Goal: Information Seeking & Learning: Learn about a topic

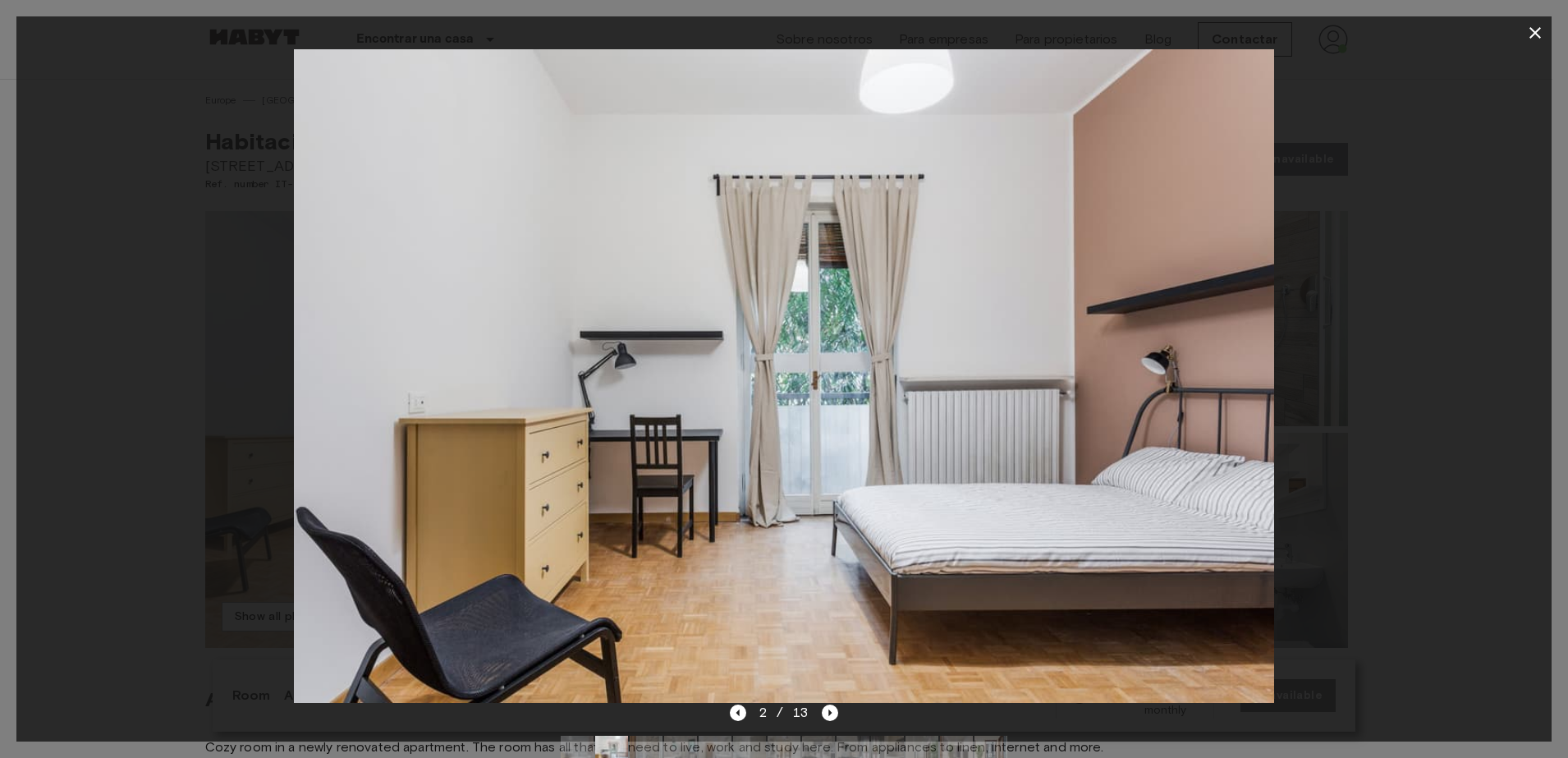
click at [1532, 29] on icon "button" at bounding box center [1535, 33] width 12 height 12
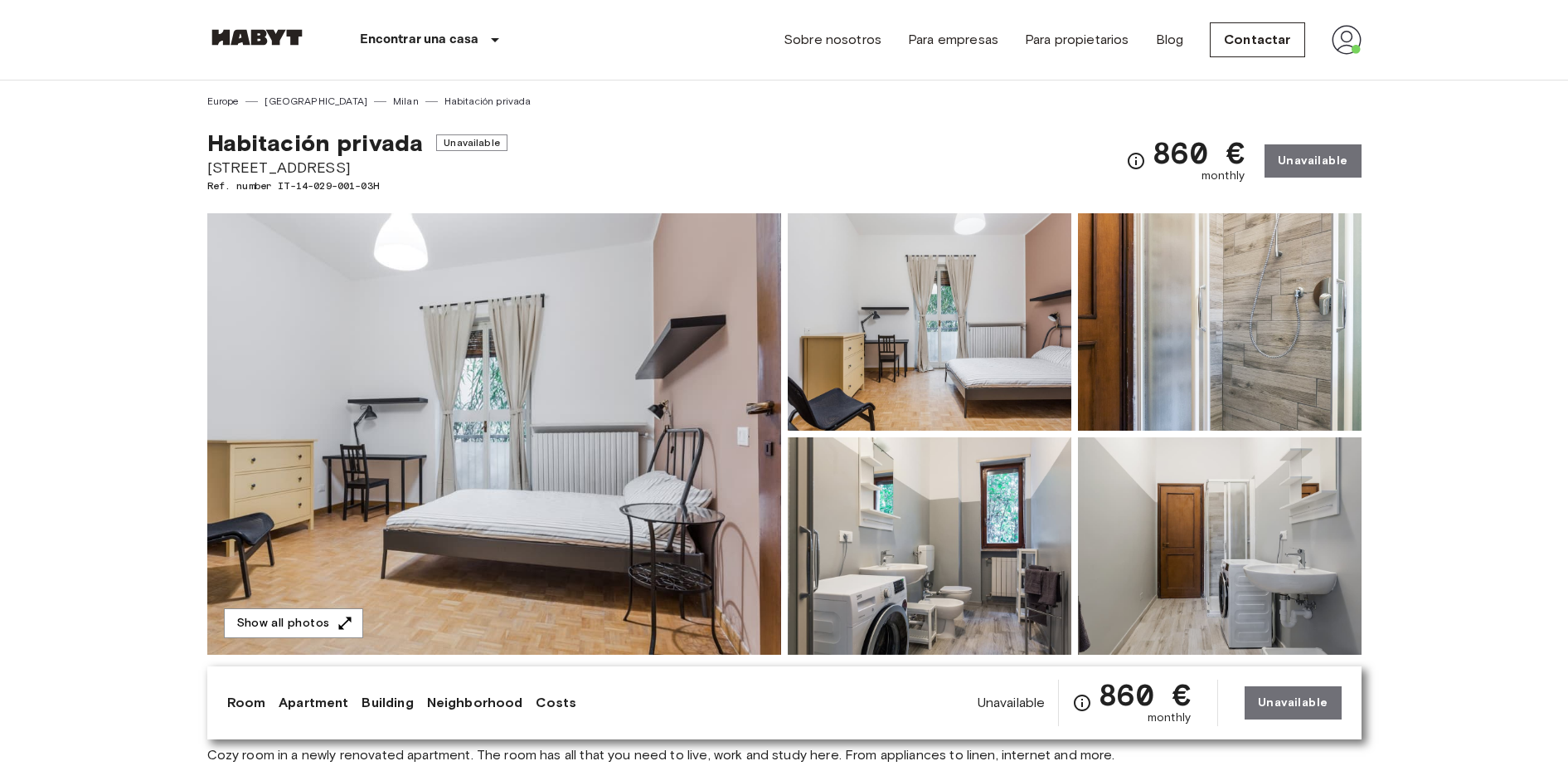
click at [1141, 272] on img at bounding box center [1219, 322] width 284 height 217
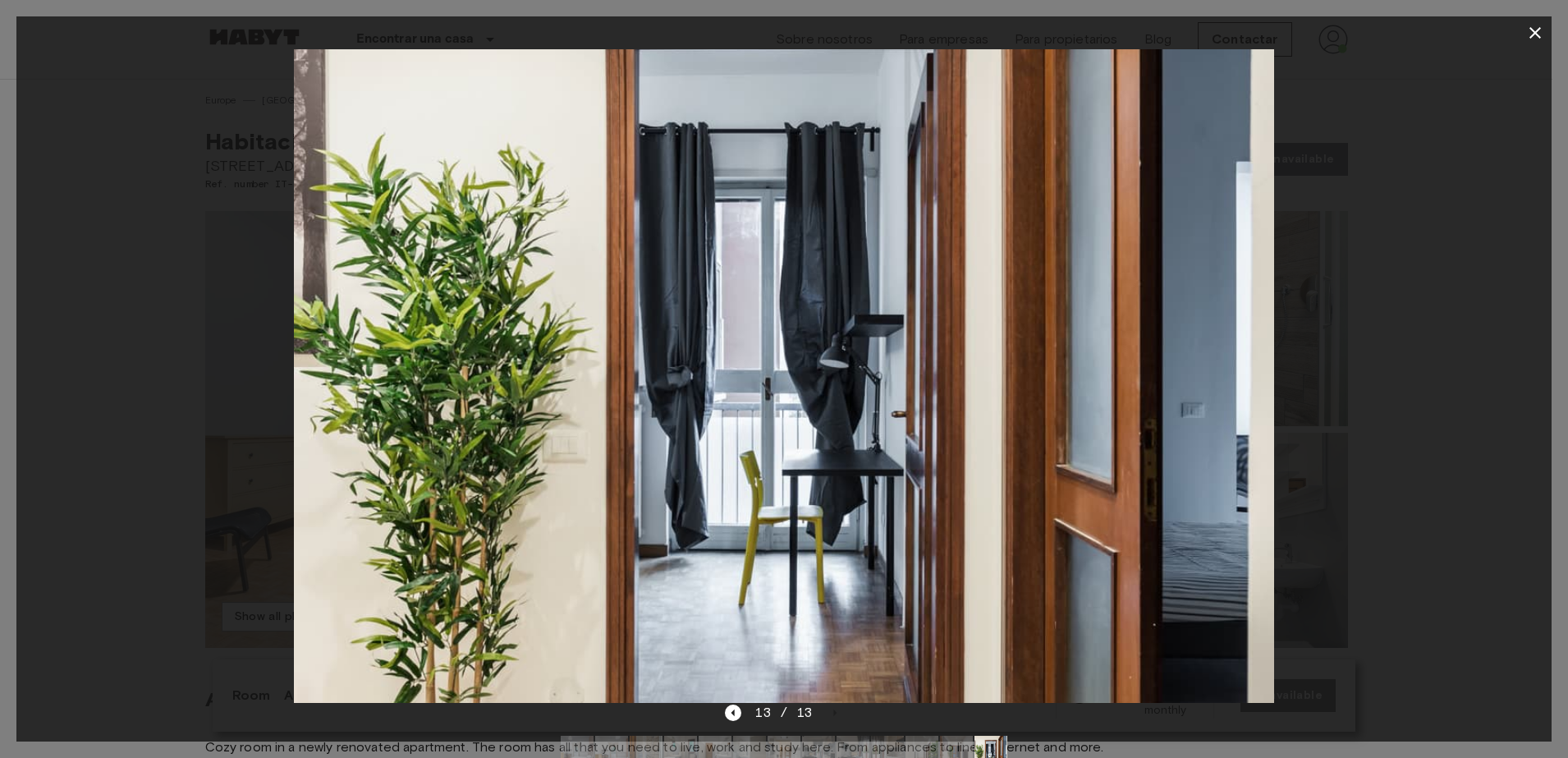
click at [108, 172] on div at bounding box center [784, 376] width 1536 height 654
click at [1540, 38] on icon "button" at bounding box center [1536, 33] width 20 height 20
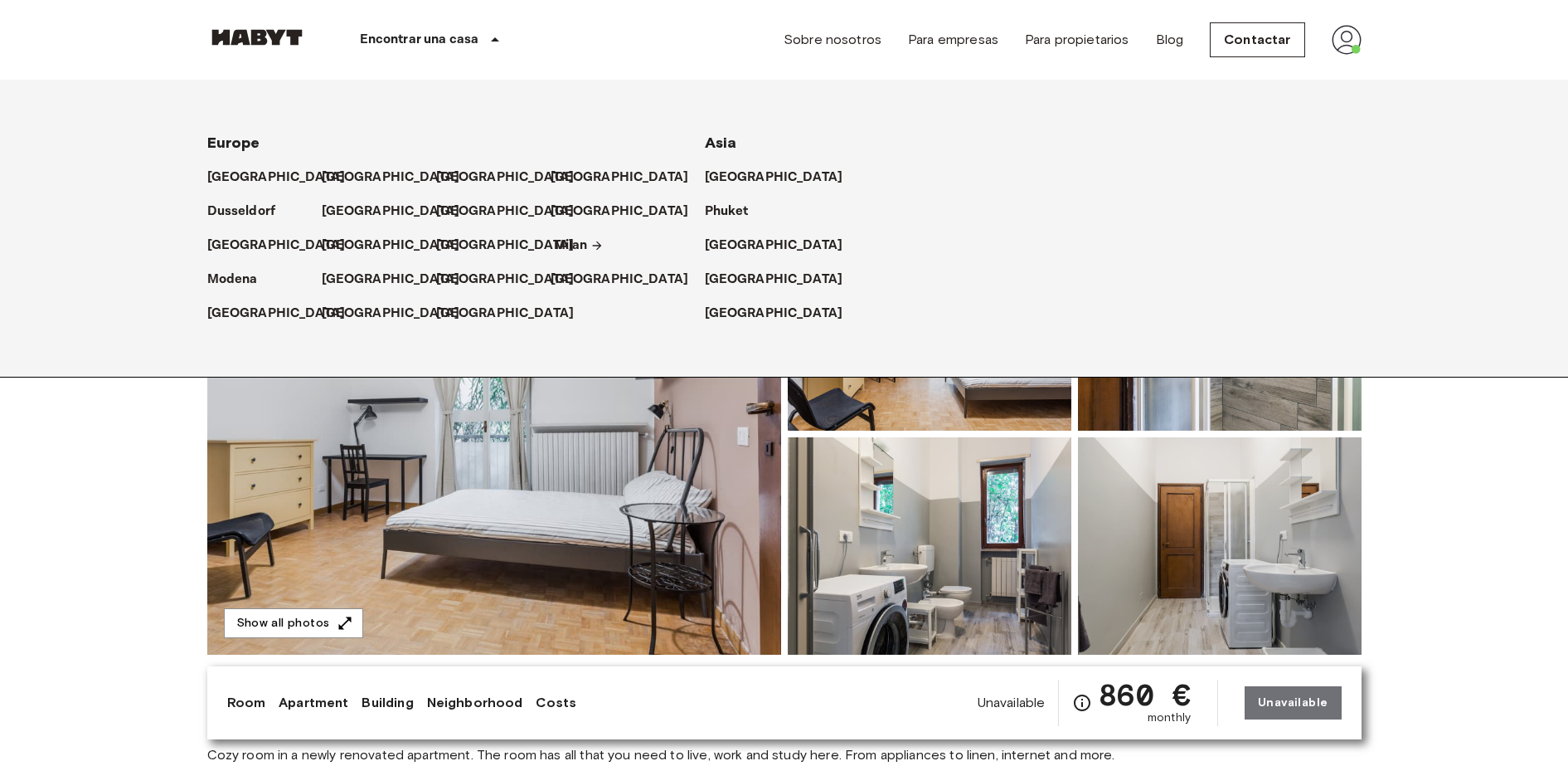
click at [560, 241] on p "Milan" at bounding box center [570, 246] width 34 height 20
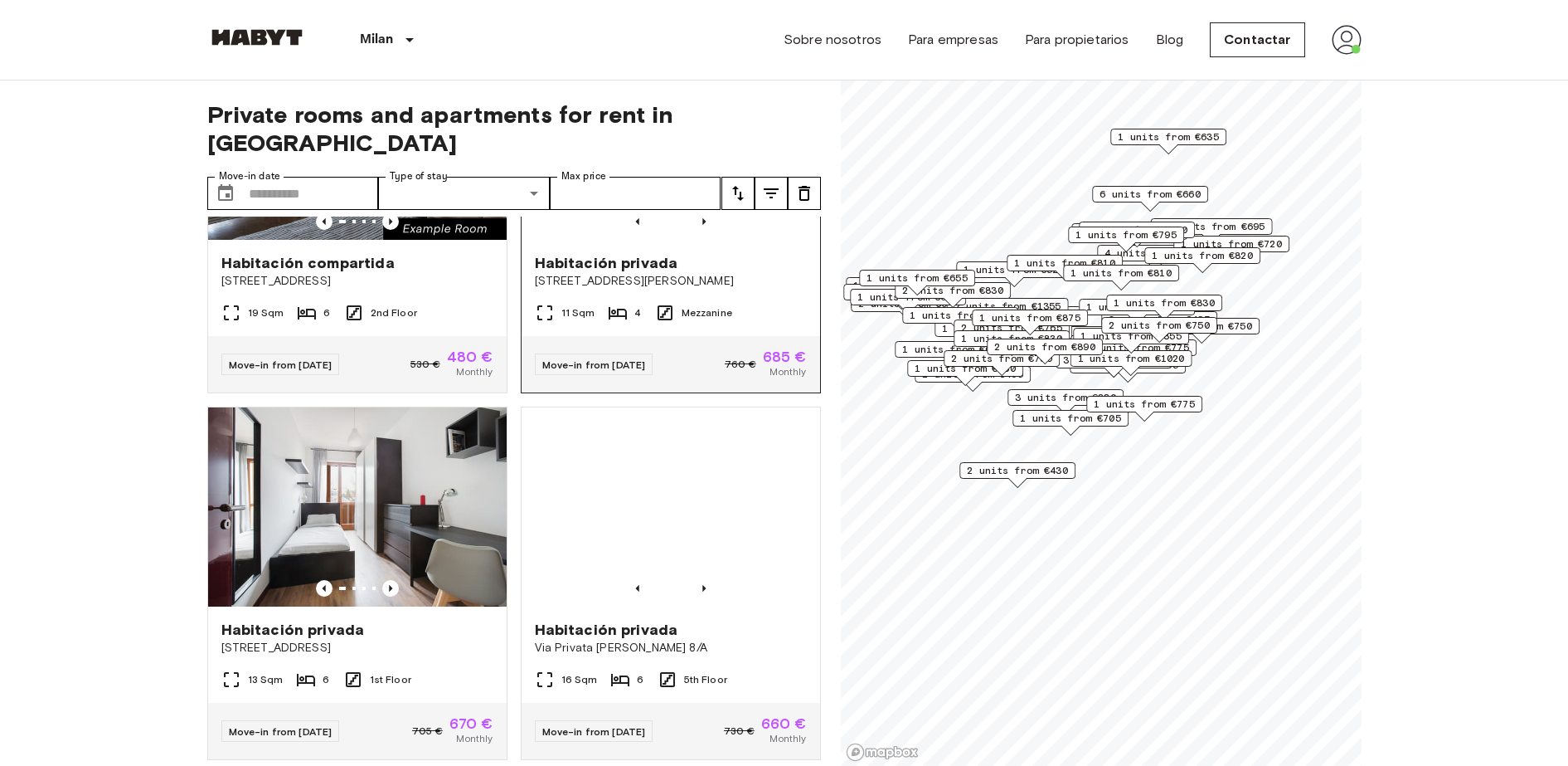
scroll to position [232, 0]
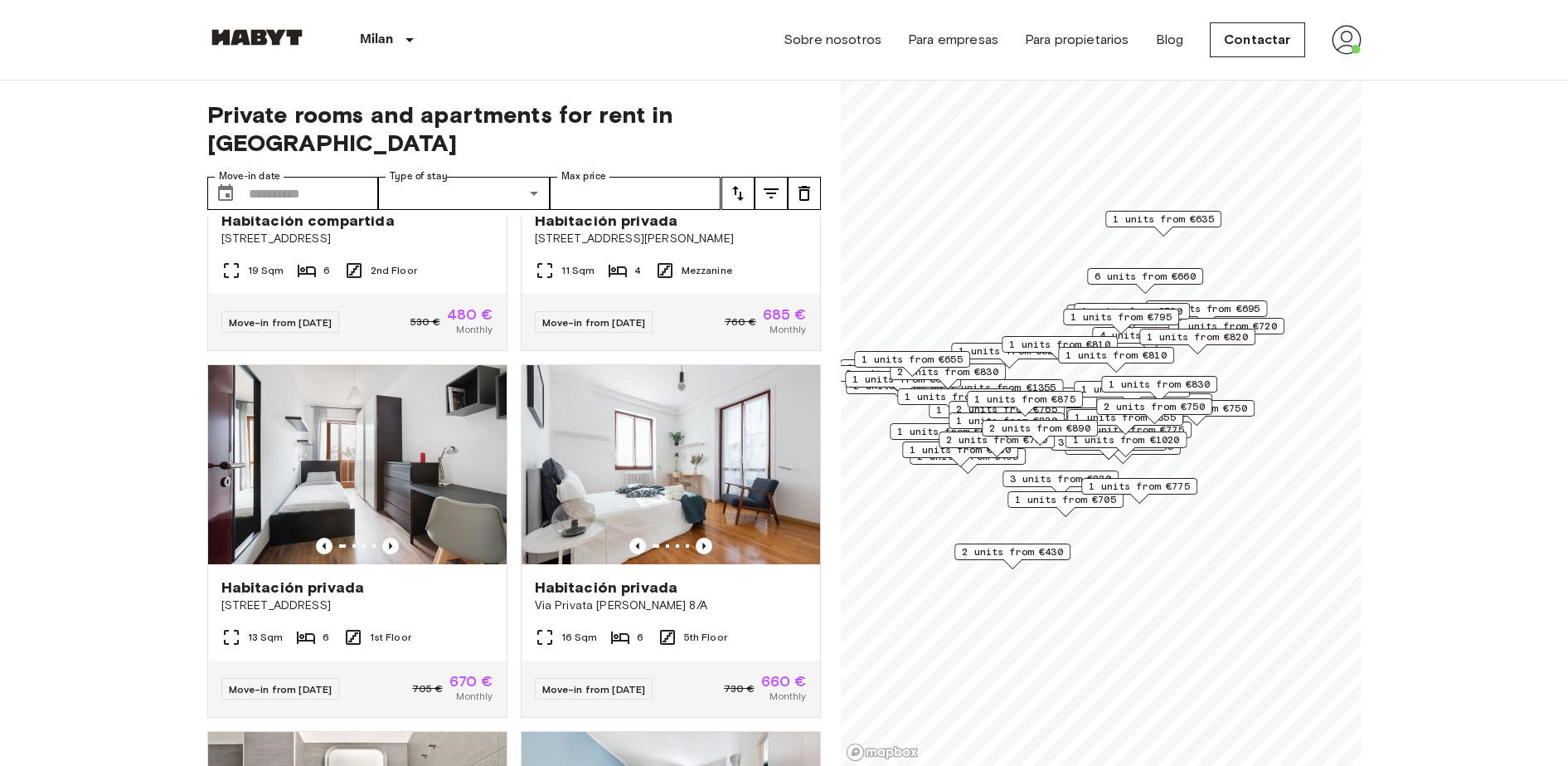
scroll to position [4, 0]
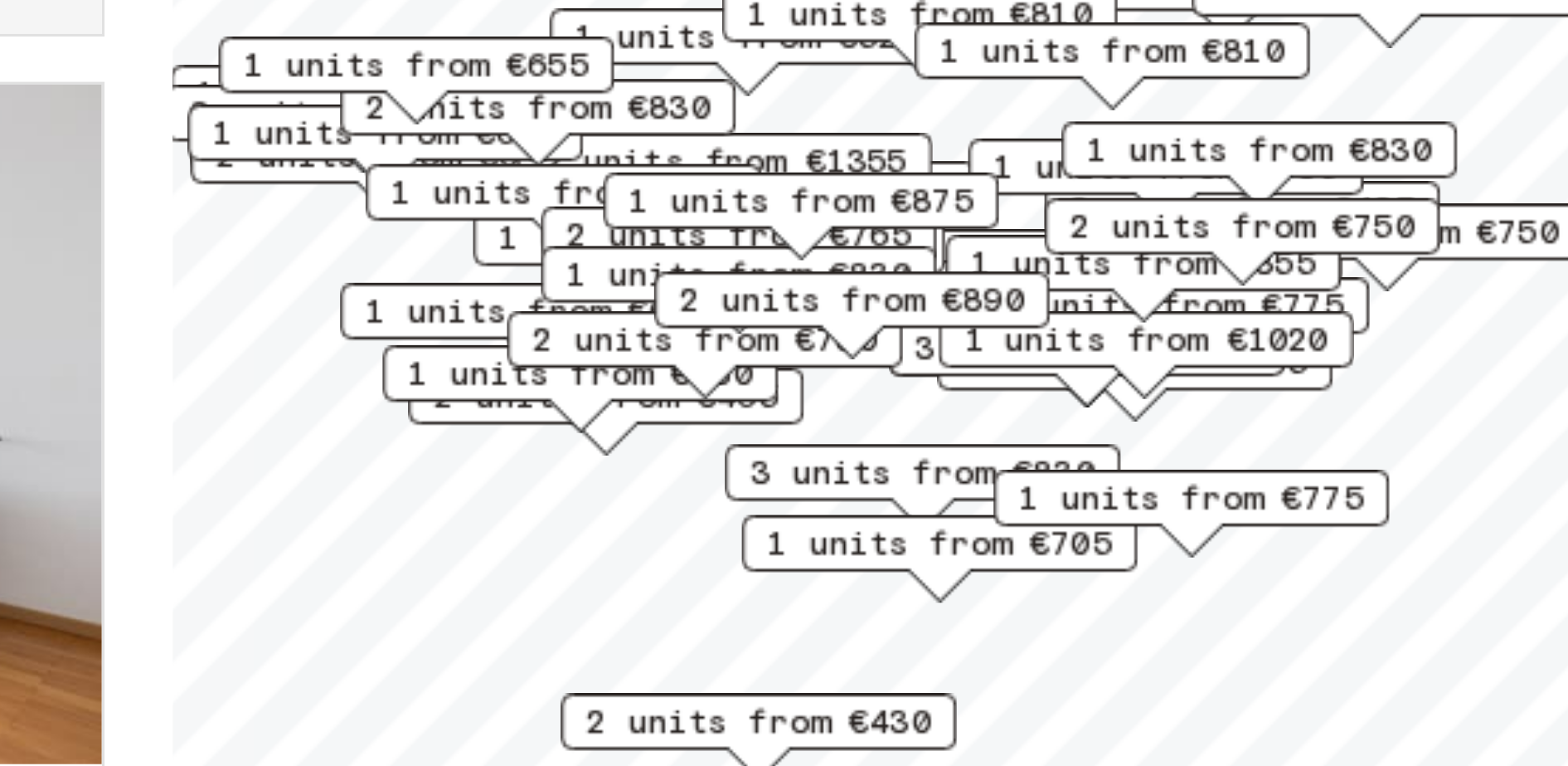
click at [1148, 479] on span "1 units from €775" at bounding box center [1139, 482] width 101 height 15
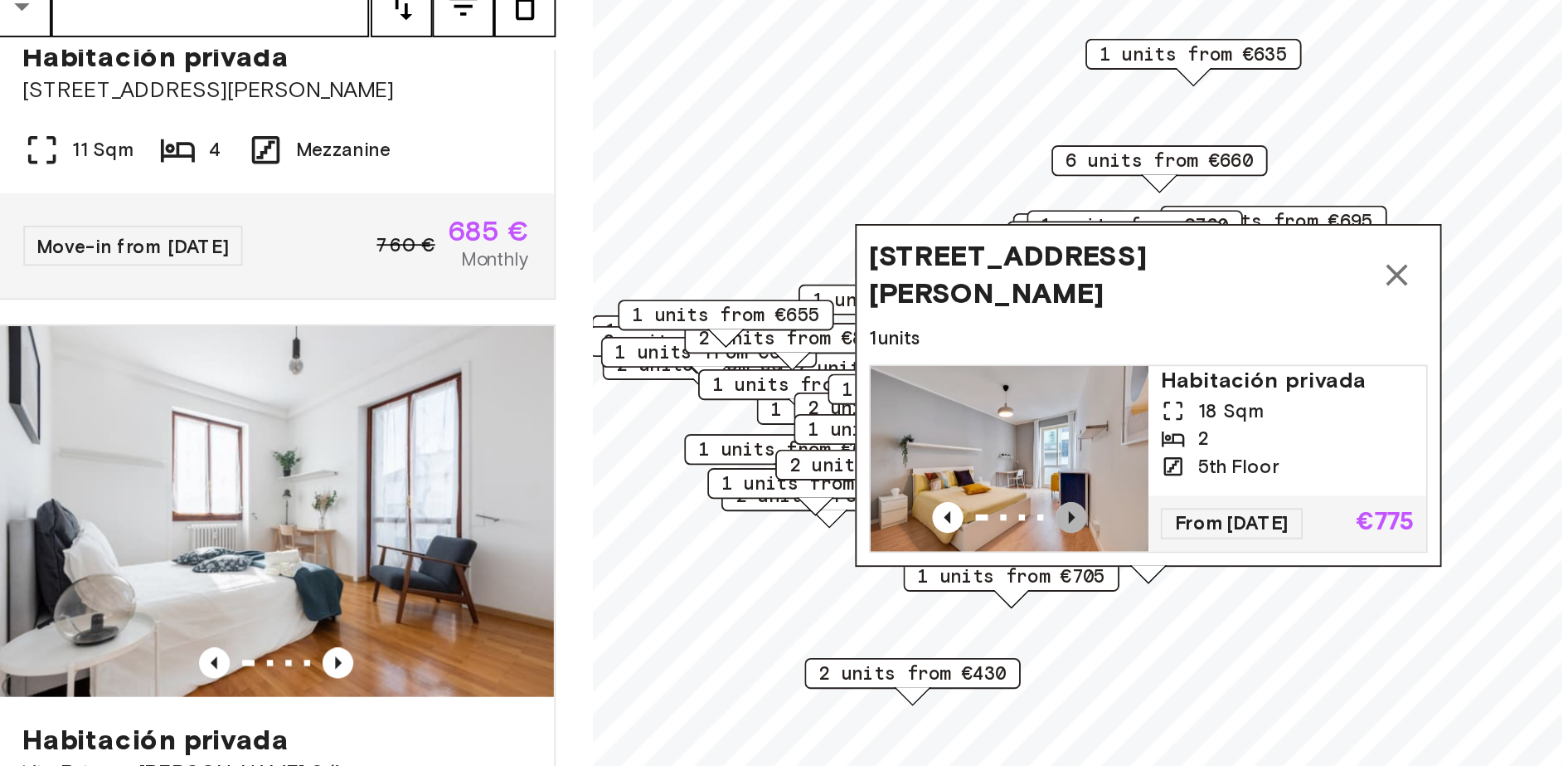
click at [1094, 455] on icon "Previous image" at bounding box center [1098, 463] width 17 height 17
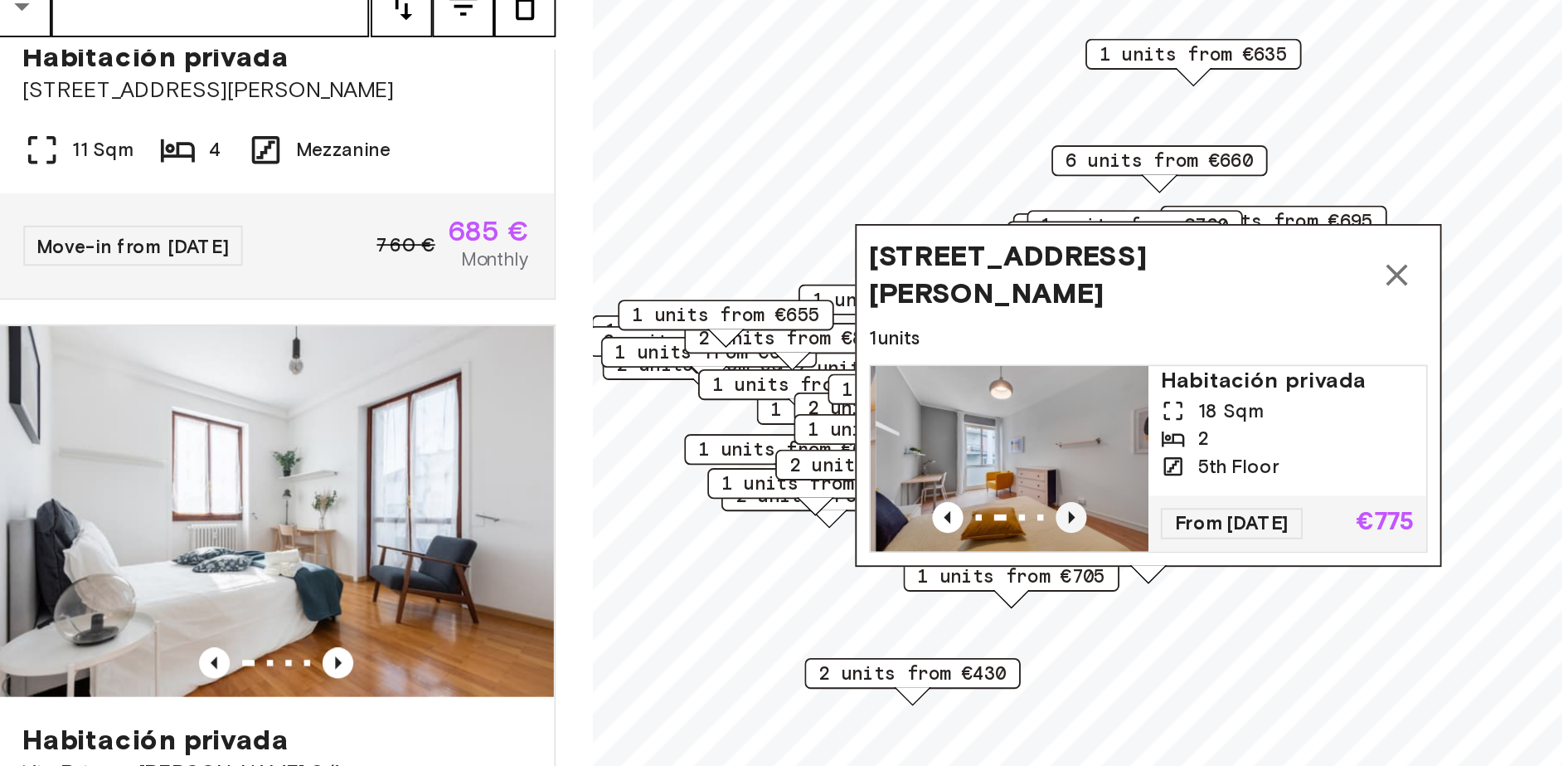
click at [1094, 455] on icon "Previous image" at bounding box center [1098, 463] width 17 height 17
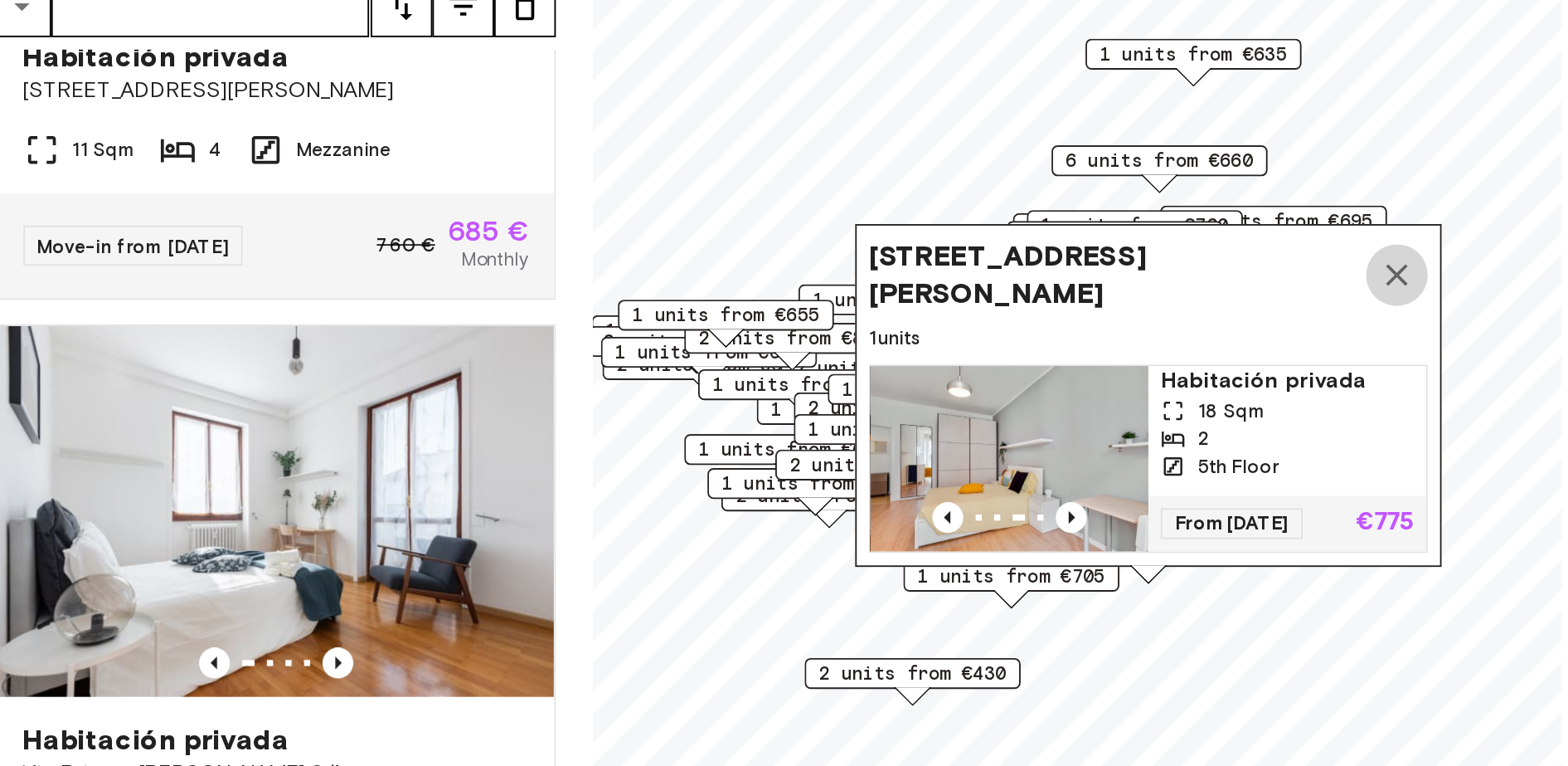
click at [1280, 324] on icon "Map marker" at bounding box center [1273, 334] width 20 height 20
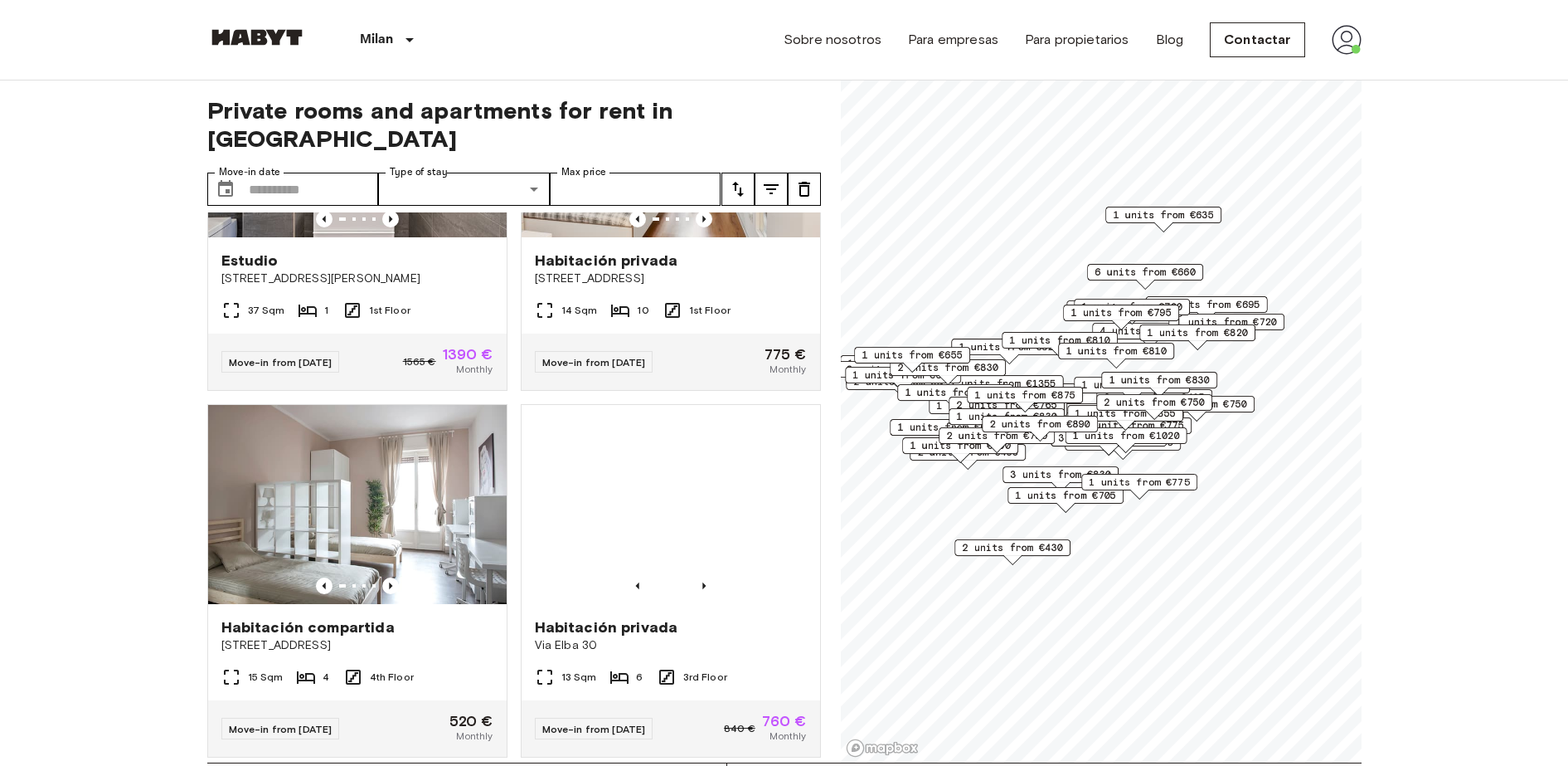
scroll to position [623, 0]
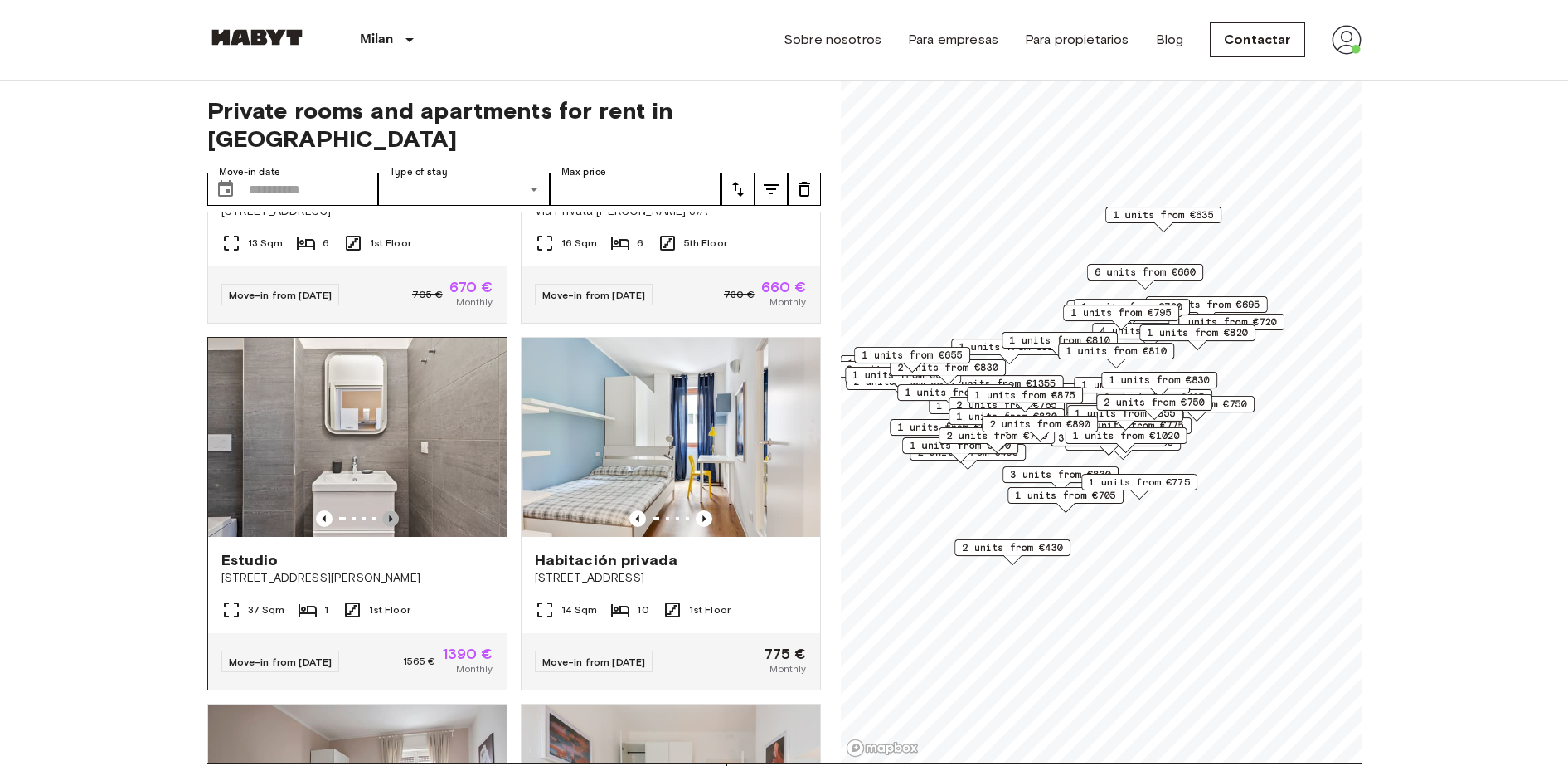
click at [386, 511] on icon "Previous image" at bounding box center [391, 519] width 17 height 17
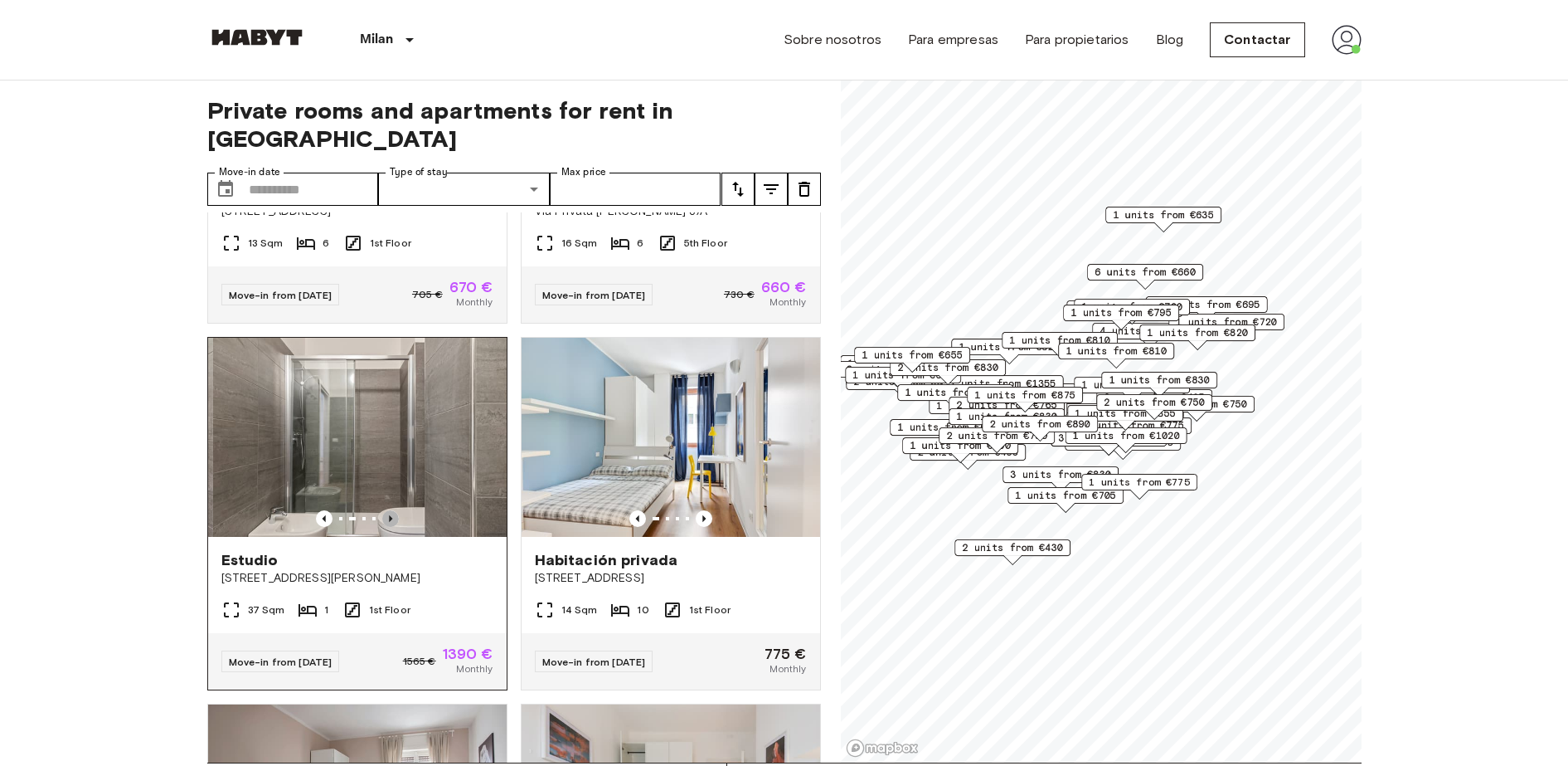
click at [386, 511] on icon "Previous image" at bounding box center [391, 519] width 17 height 17
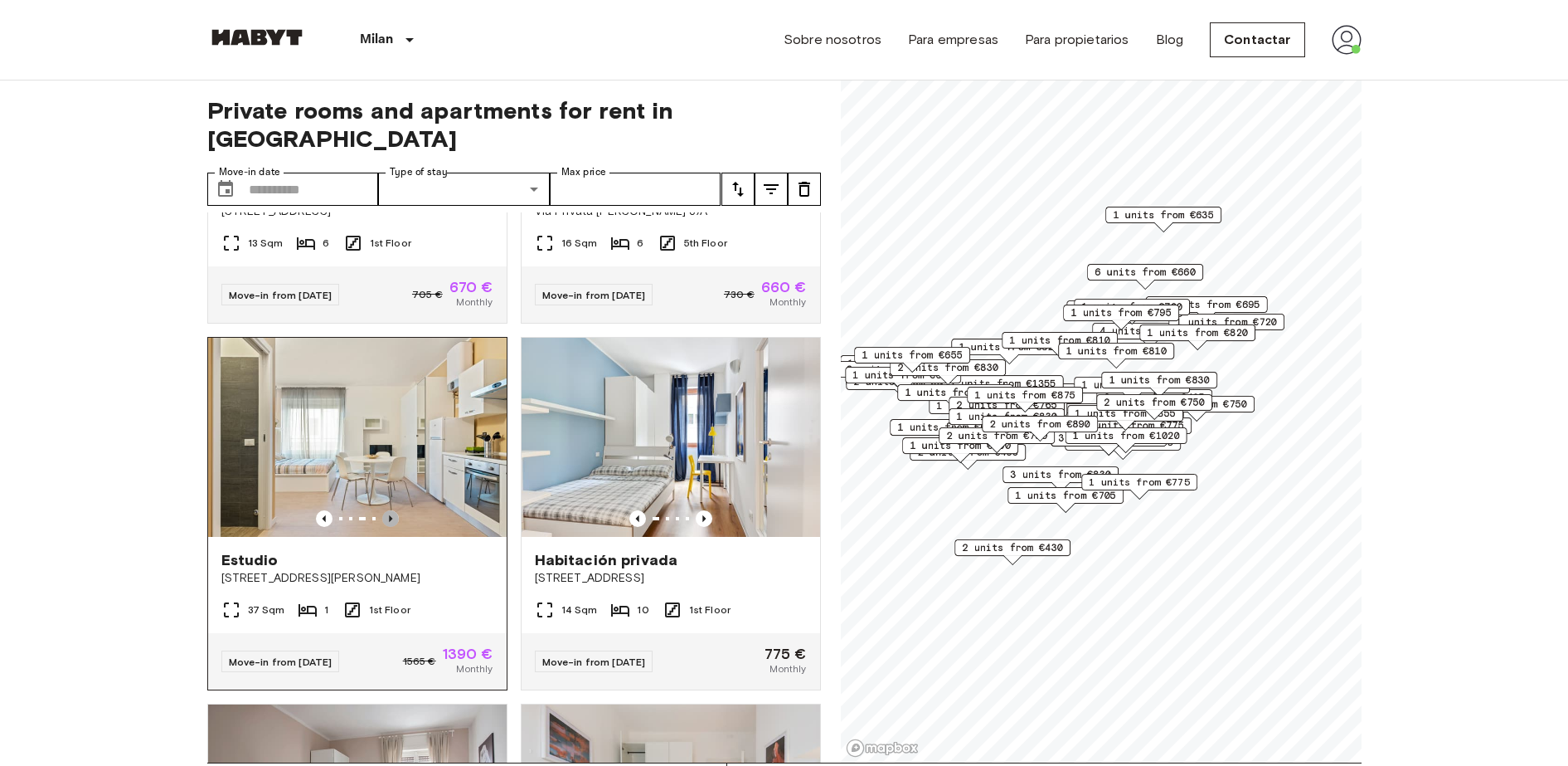
click at [386, 511] on icon "Previous image" at bounding box center [391, 519] width 17 height 17
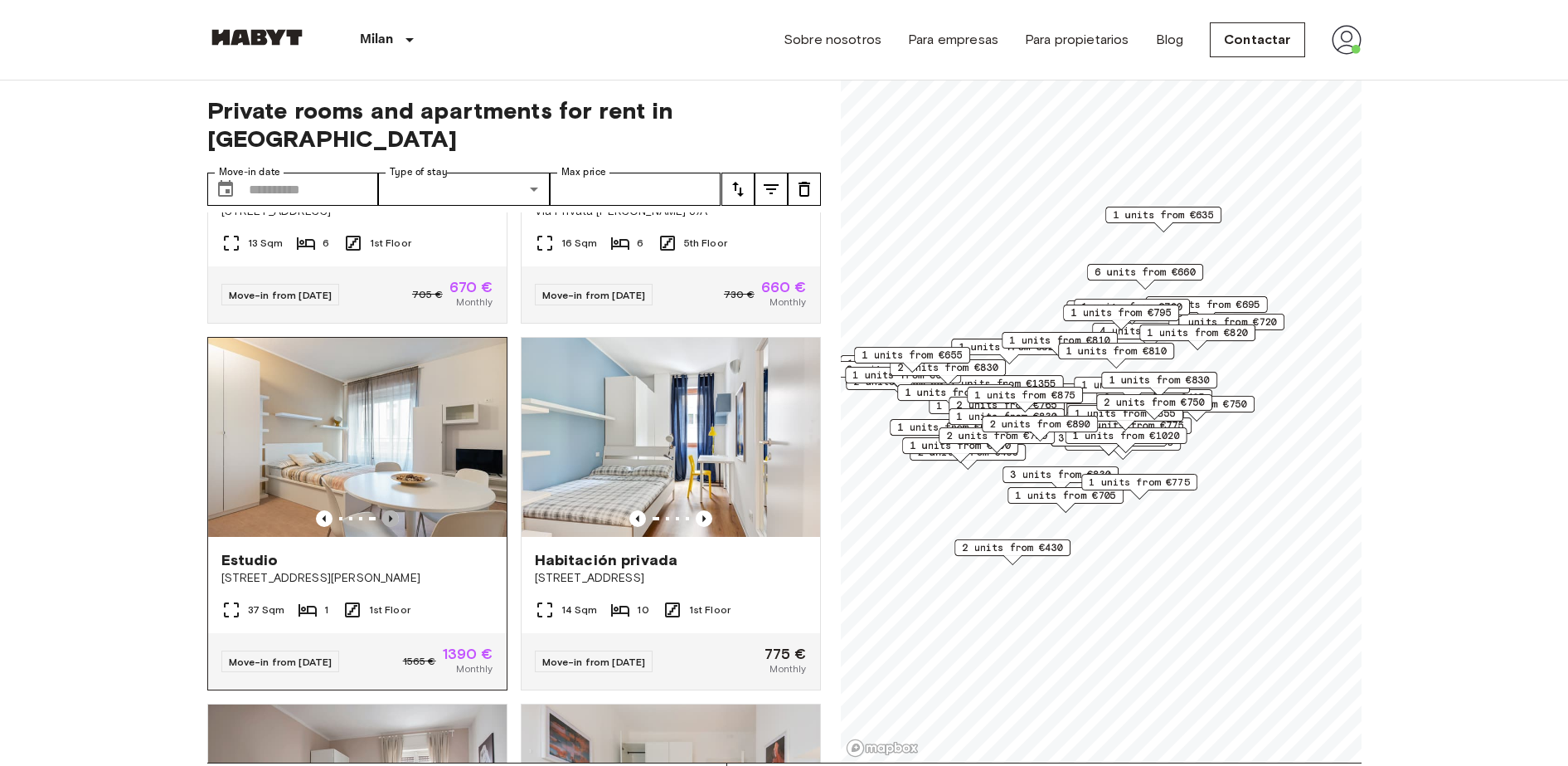
click at [386, 511] on icon "Previous image" at bounding box center [391, 519] width 17 height 17
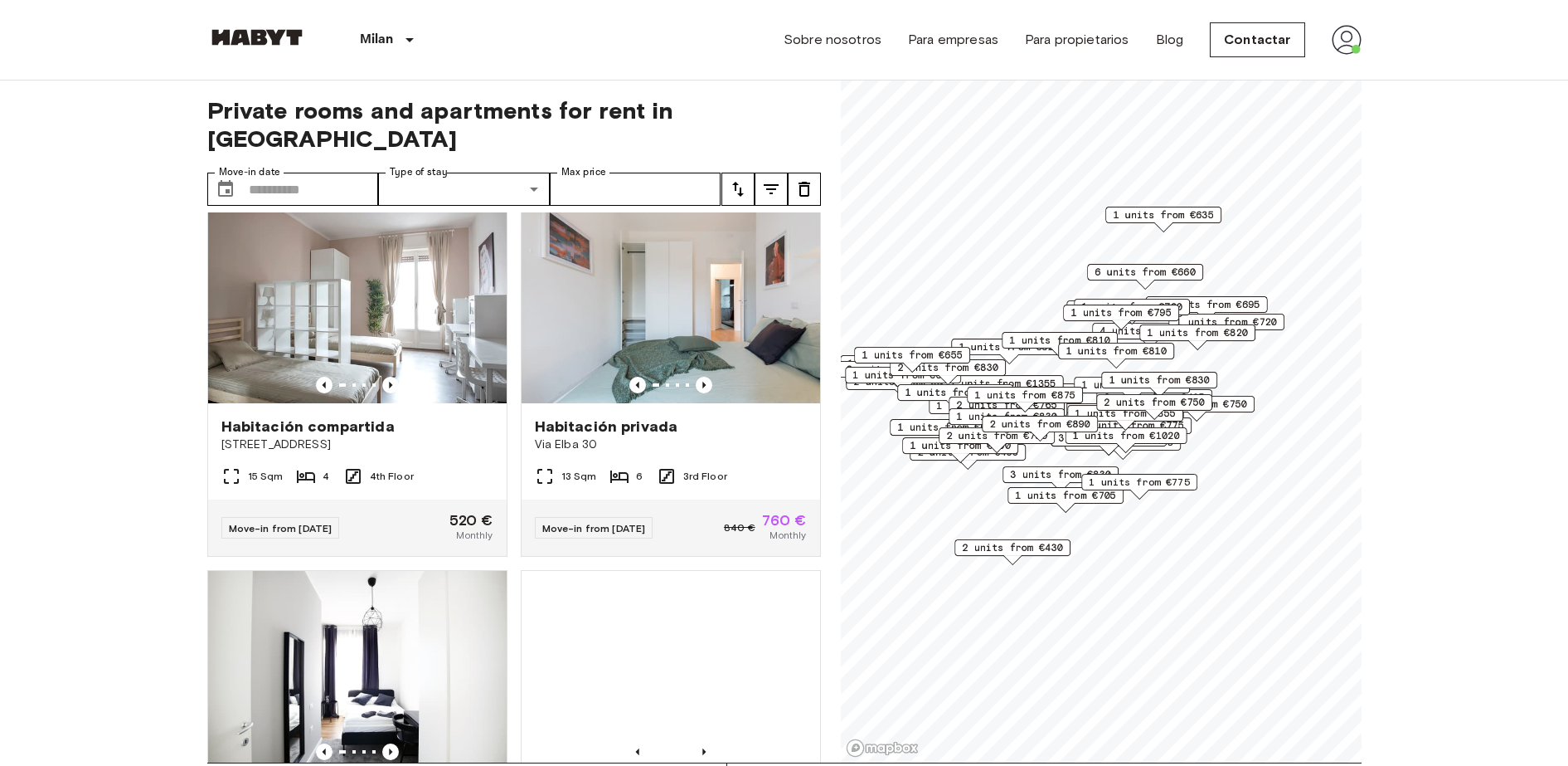
scroll to position [1120, 0]
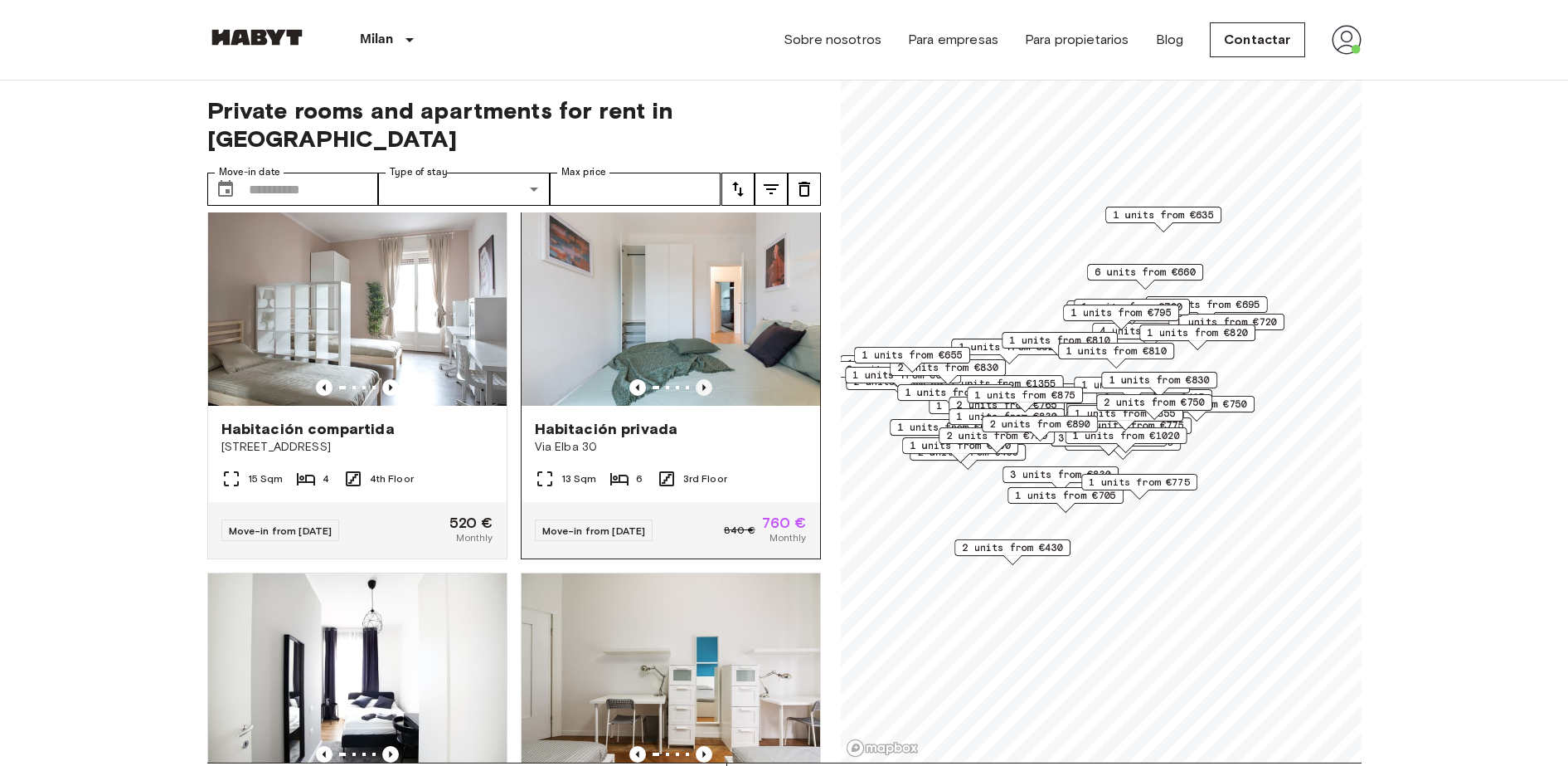
click at [696, 391] on icon "Previous image" at bounding box center [704, 388] width 17 height 17
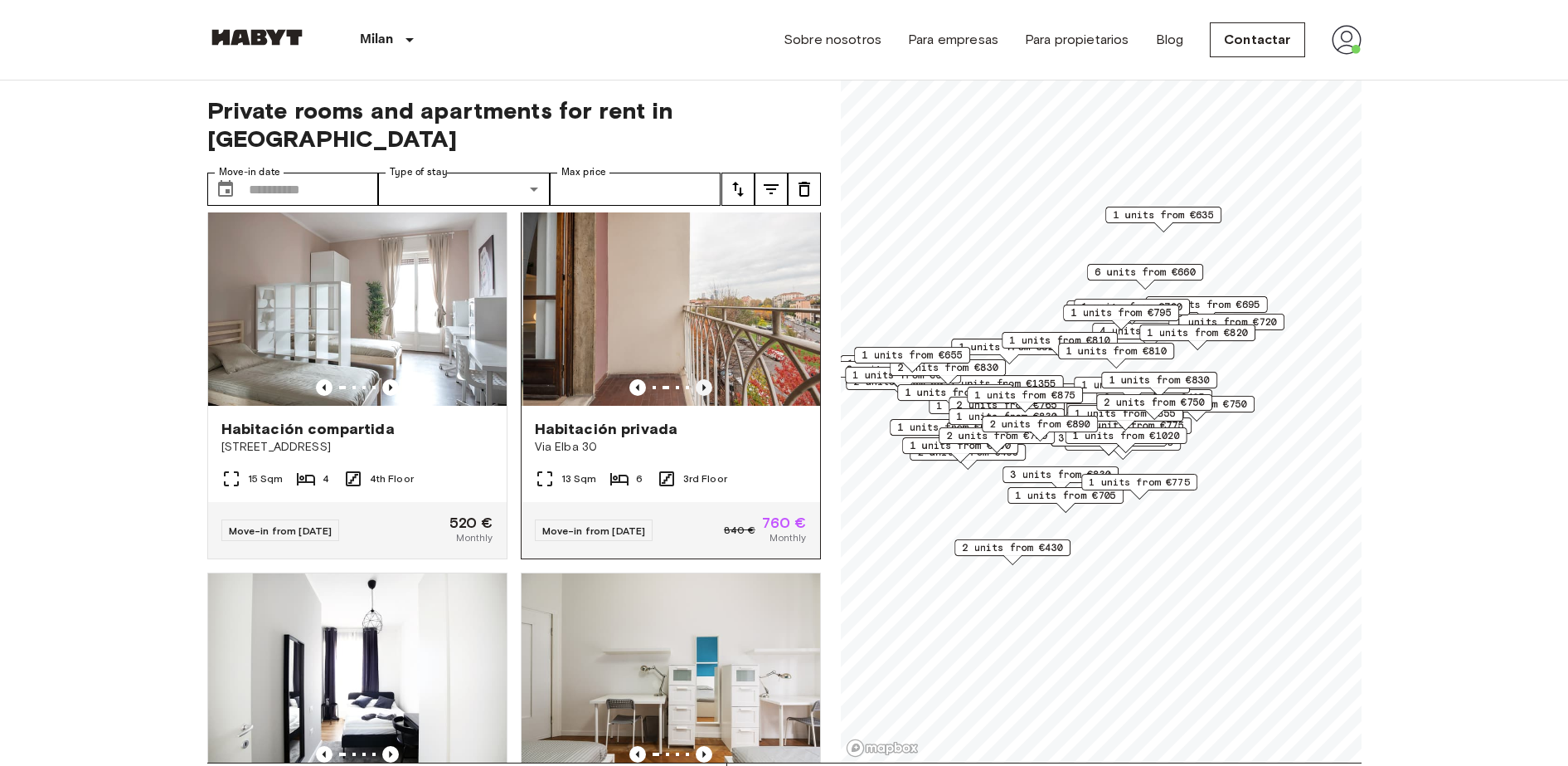
click at [696, 391] on icon "Previous image" at bounding box center [704, 388] width 17 height 17
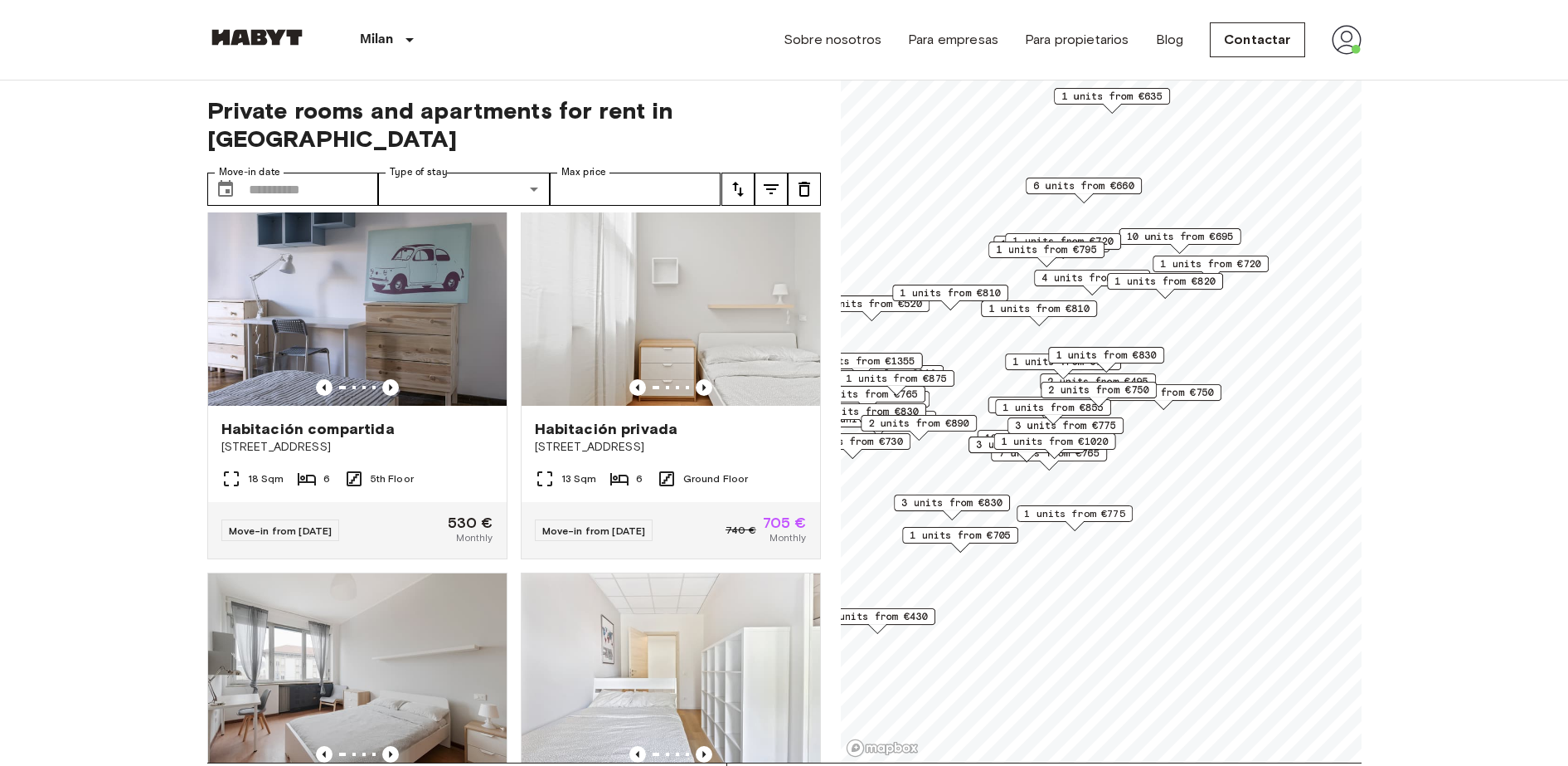
scroll to position [743, 0]
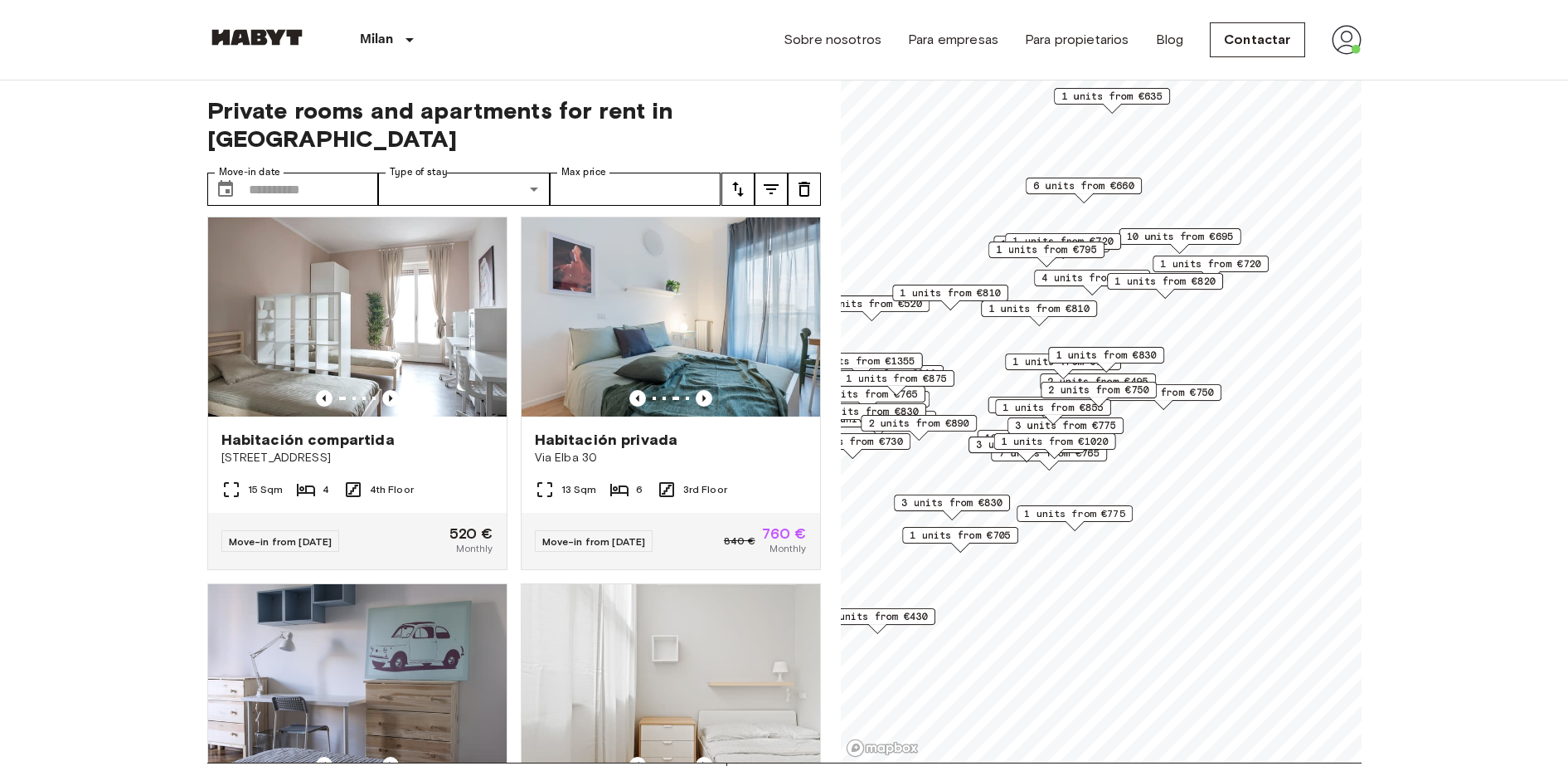
click at [1072, 439] on span "1 units from €1020" at bounding box center [1055, 441] width 107 height 15
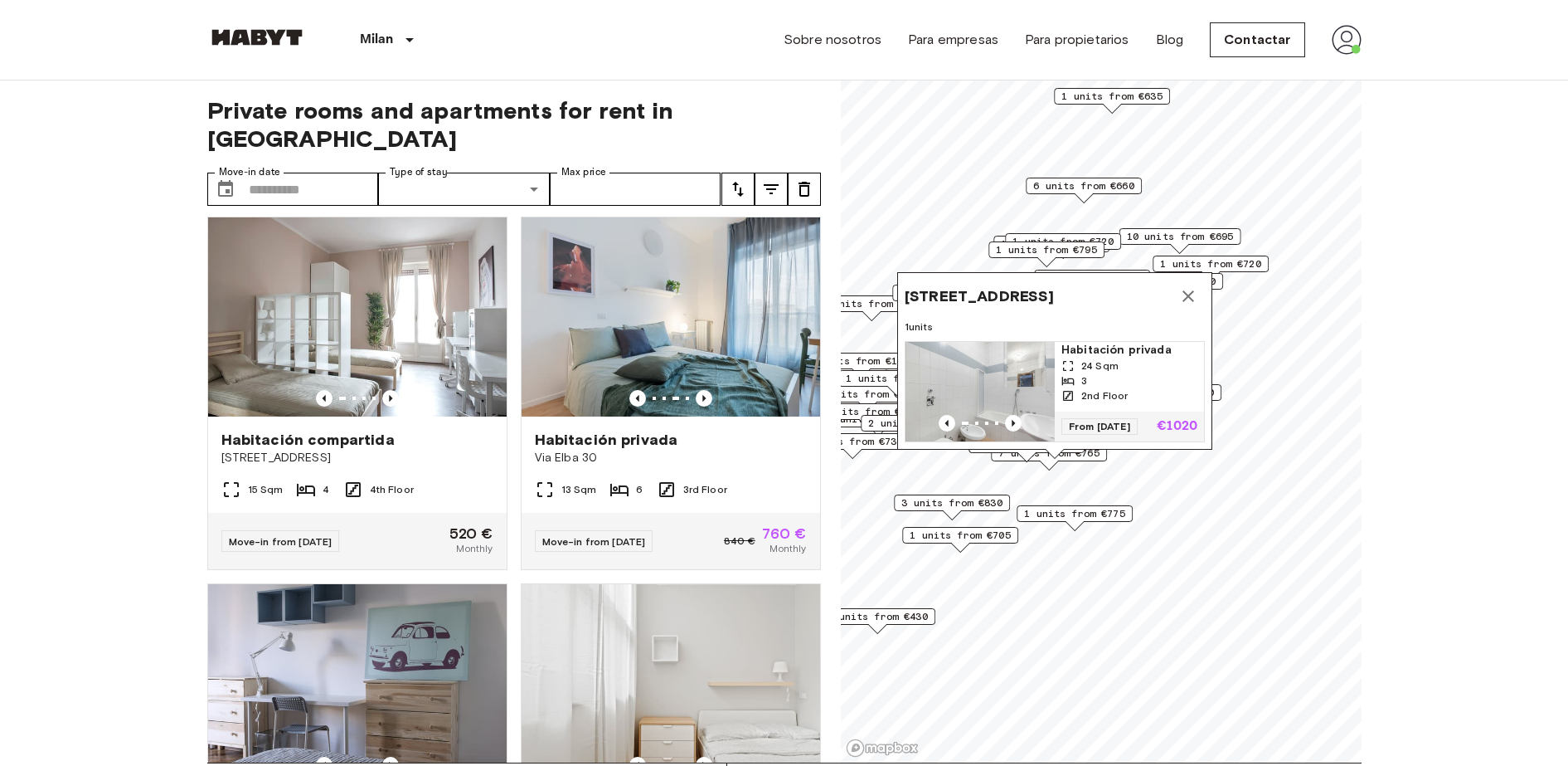
click at [1084, 452] on div "Viale Lazio 24, 20135 Milano, IT 1 units Habitación privada 24 Sqm 3 2nd Floor …" at bounding box center [1055, 365] width 315 height 187
click at [1181, 286] on icon "Map marker" at bounding box center [1189, 296] width 20 height 20
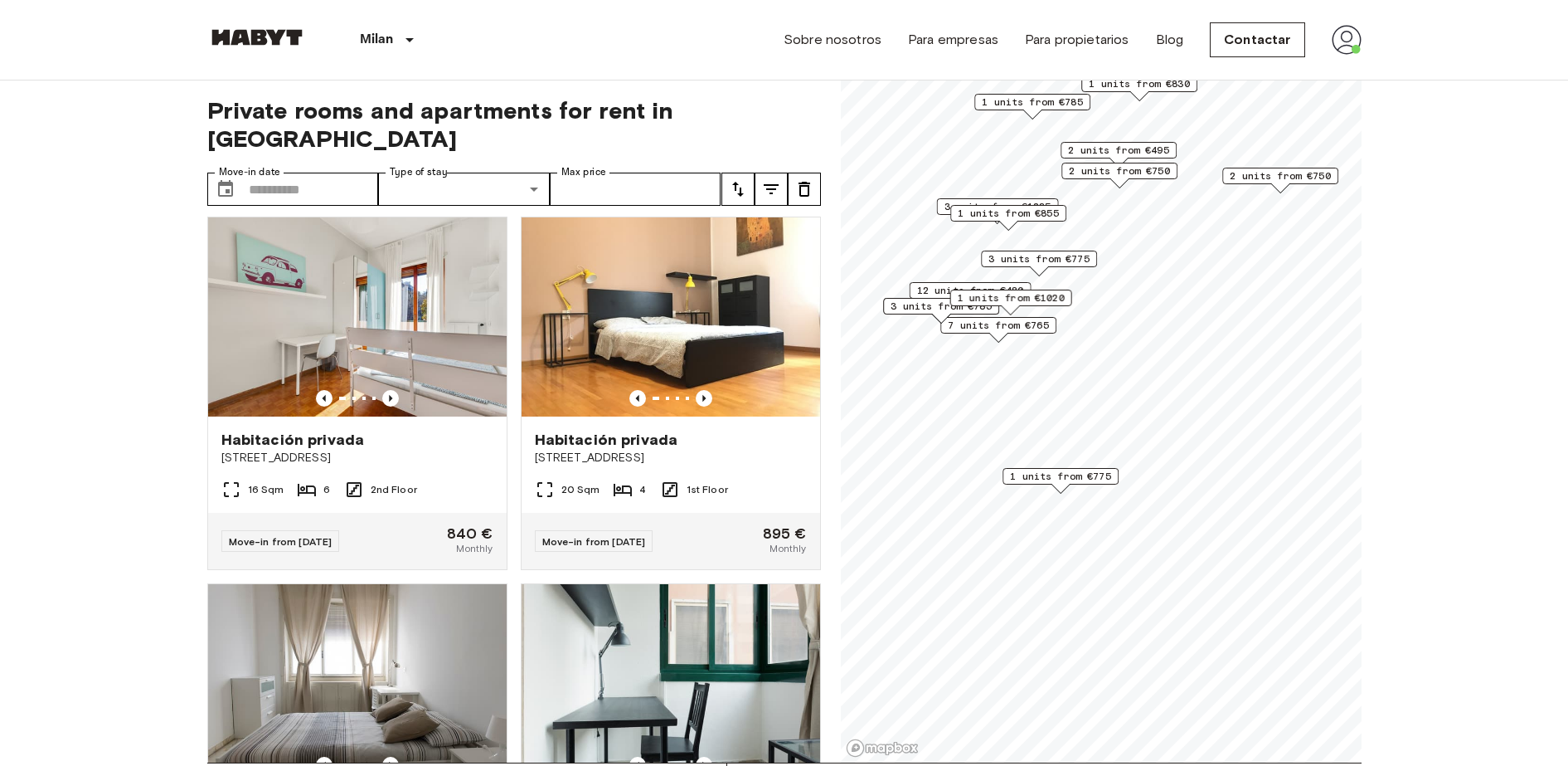
scroll to position [366, 0]
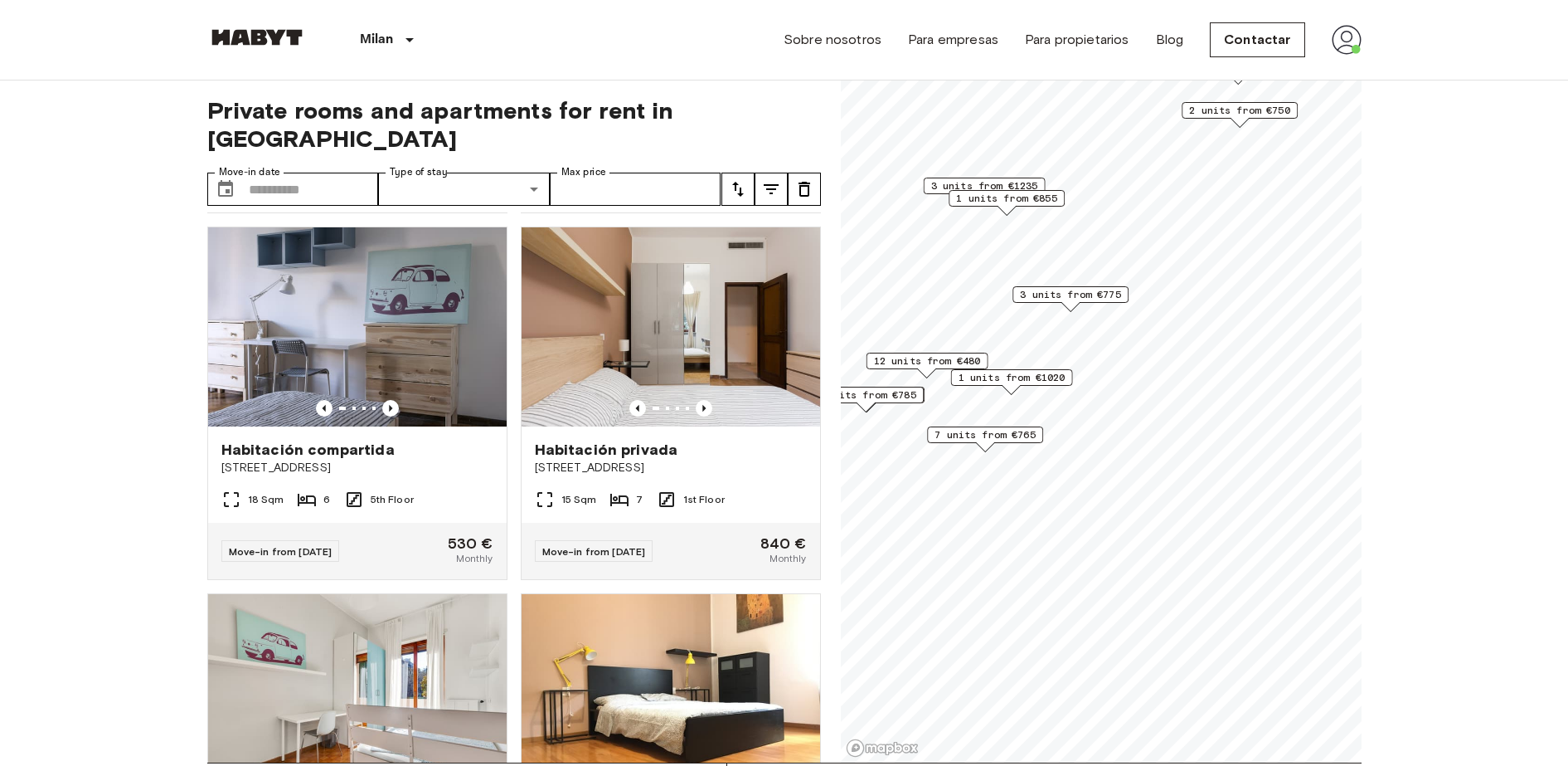
click at [927, 363] on span "12 units from €480" at bounding box center [927, 361] width 107 height 15
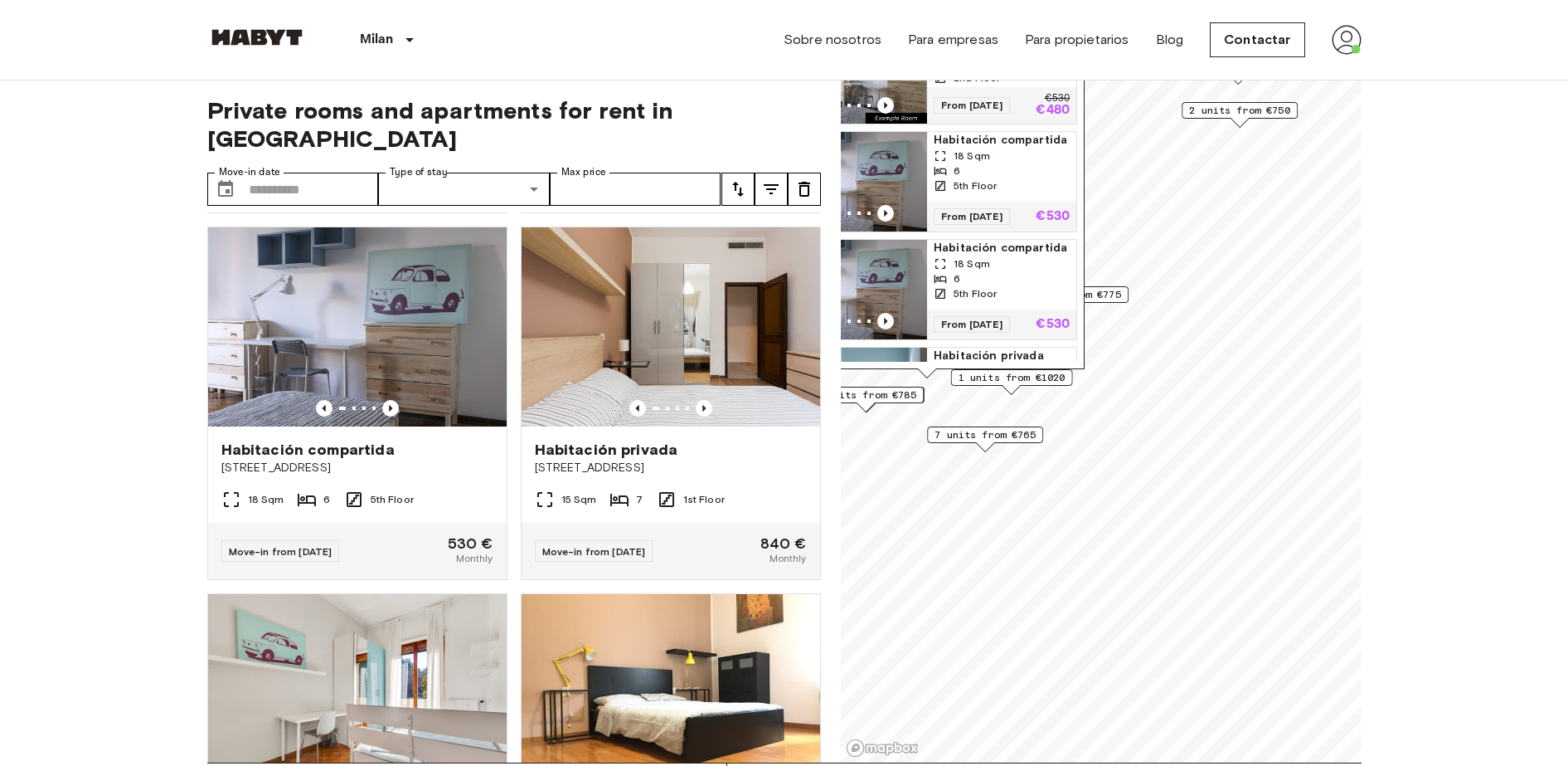
click at [1008, 379] on span "1 units from €1020" at bounding box center [1011, 377] width 107 height 15
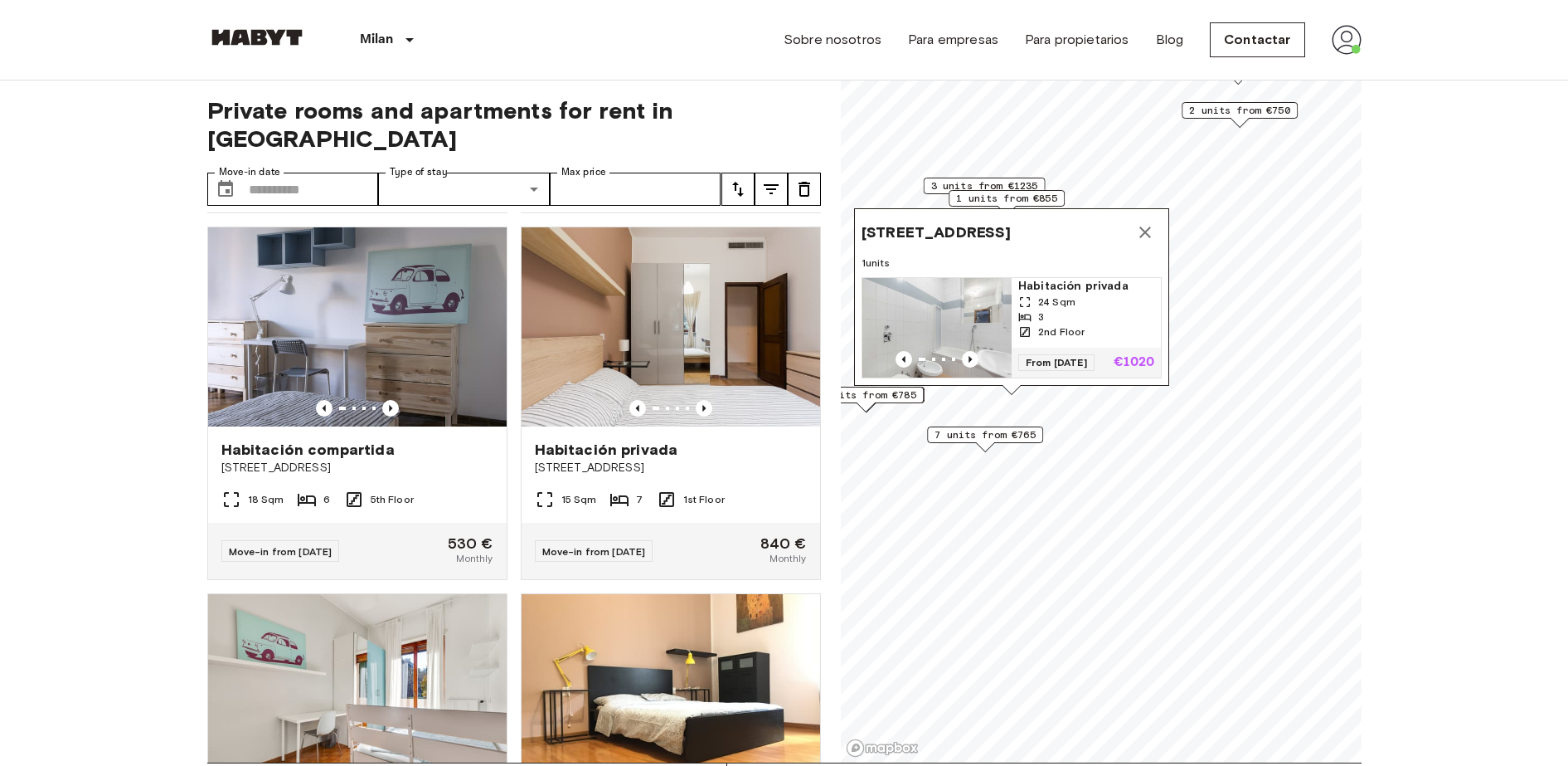
click at [1151, 216] on div "Viale Lazio 24, 20135 Milano, IT" at bounding box center [1011, 232] width 300 height 33
click at [1145, 222] on icon "Map marker" at bounding box center [1145, 232] width 20 height 20
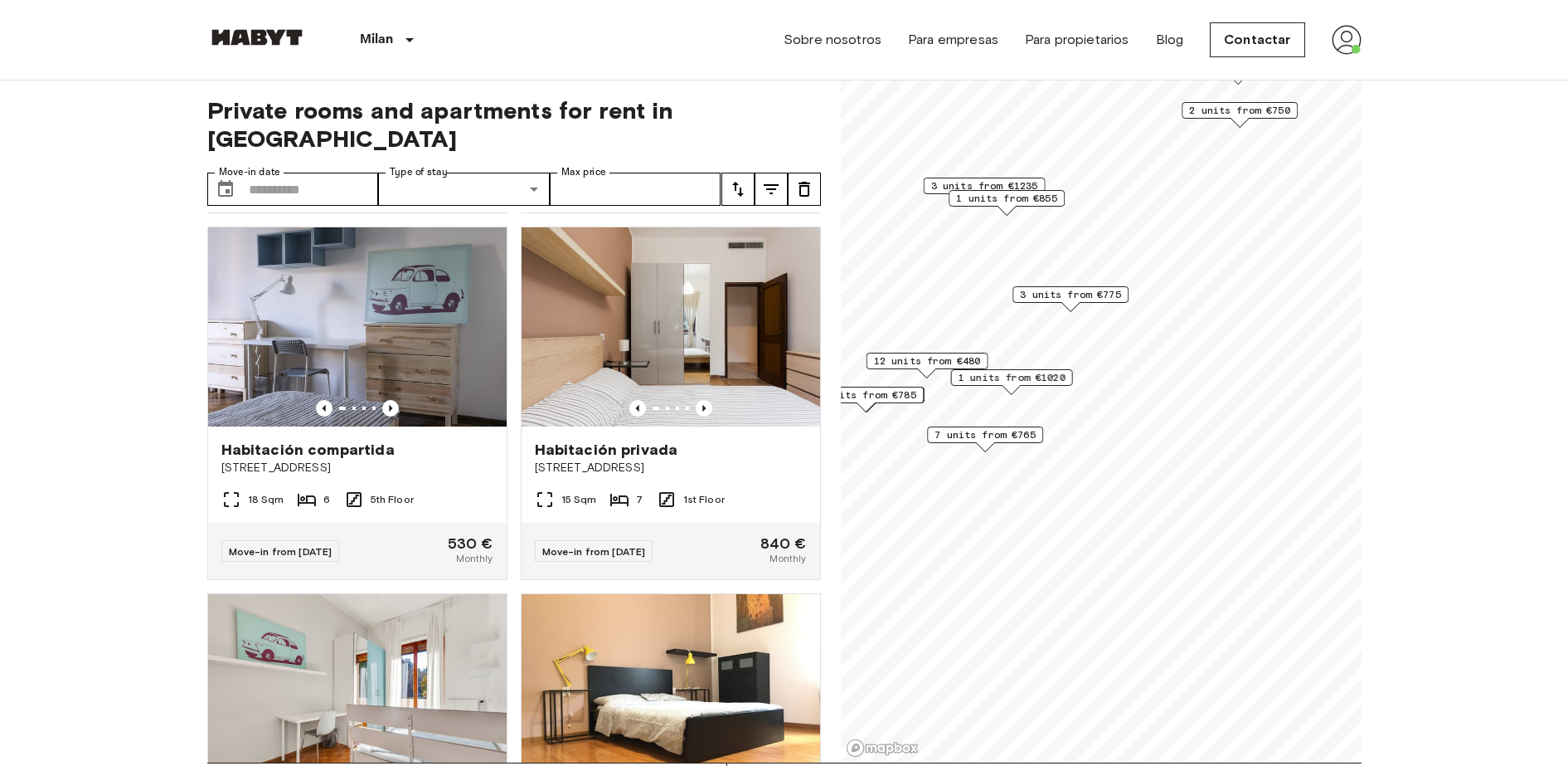
click at [931, 366] on span "12 units from €480" at bounding box center [927, 361] width 107 height 15
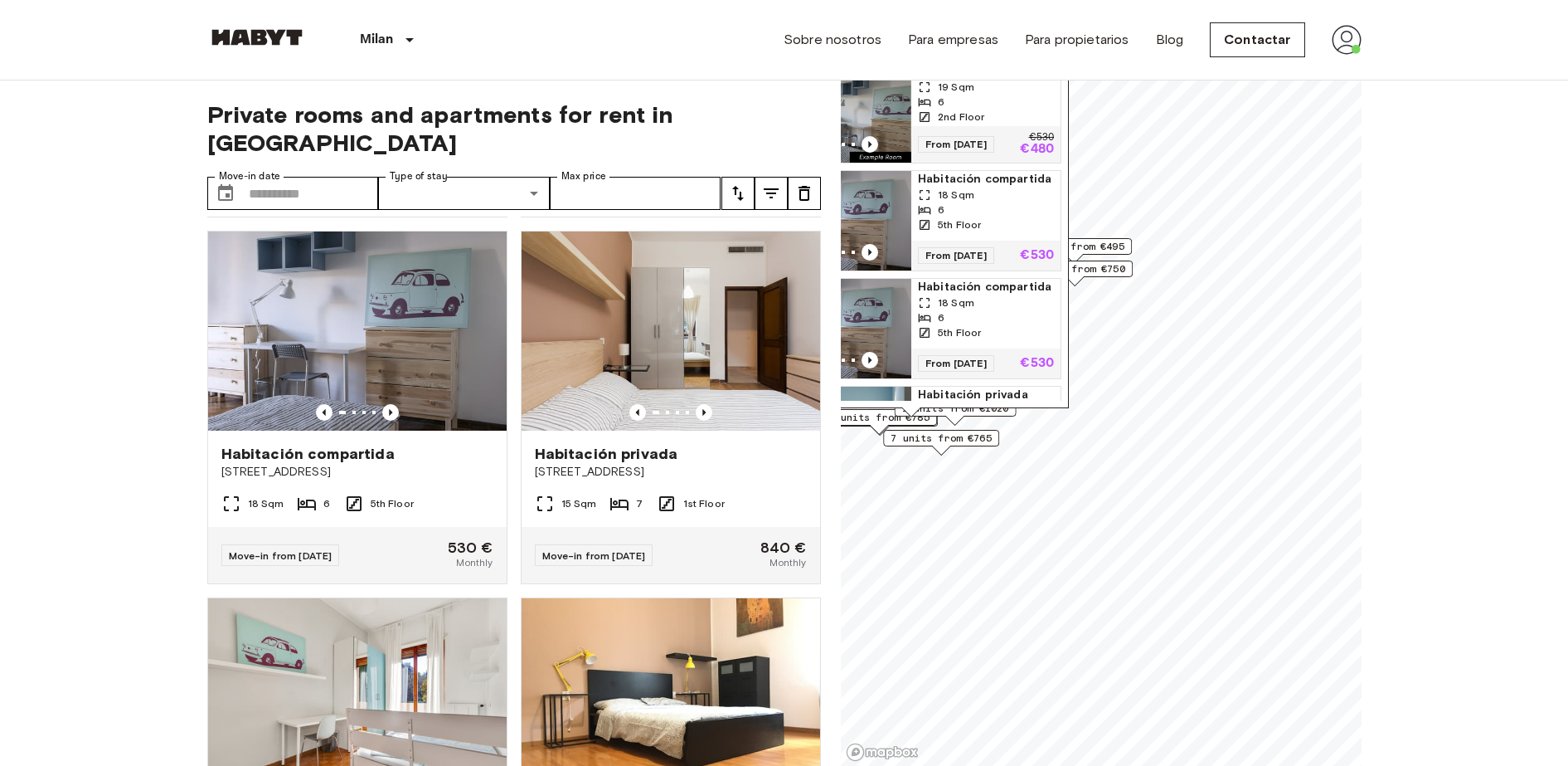
click at [965, 80] on span "Habitación compartida" at bounding box center [986, 71] width 136 height 17
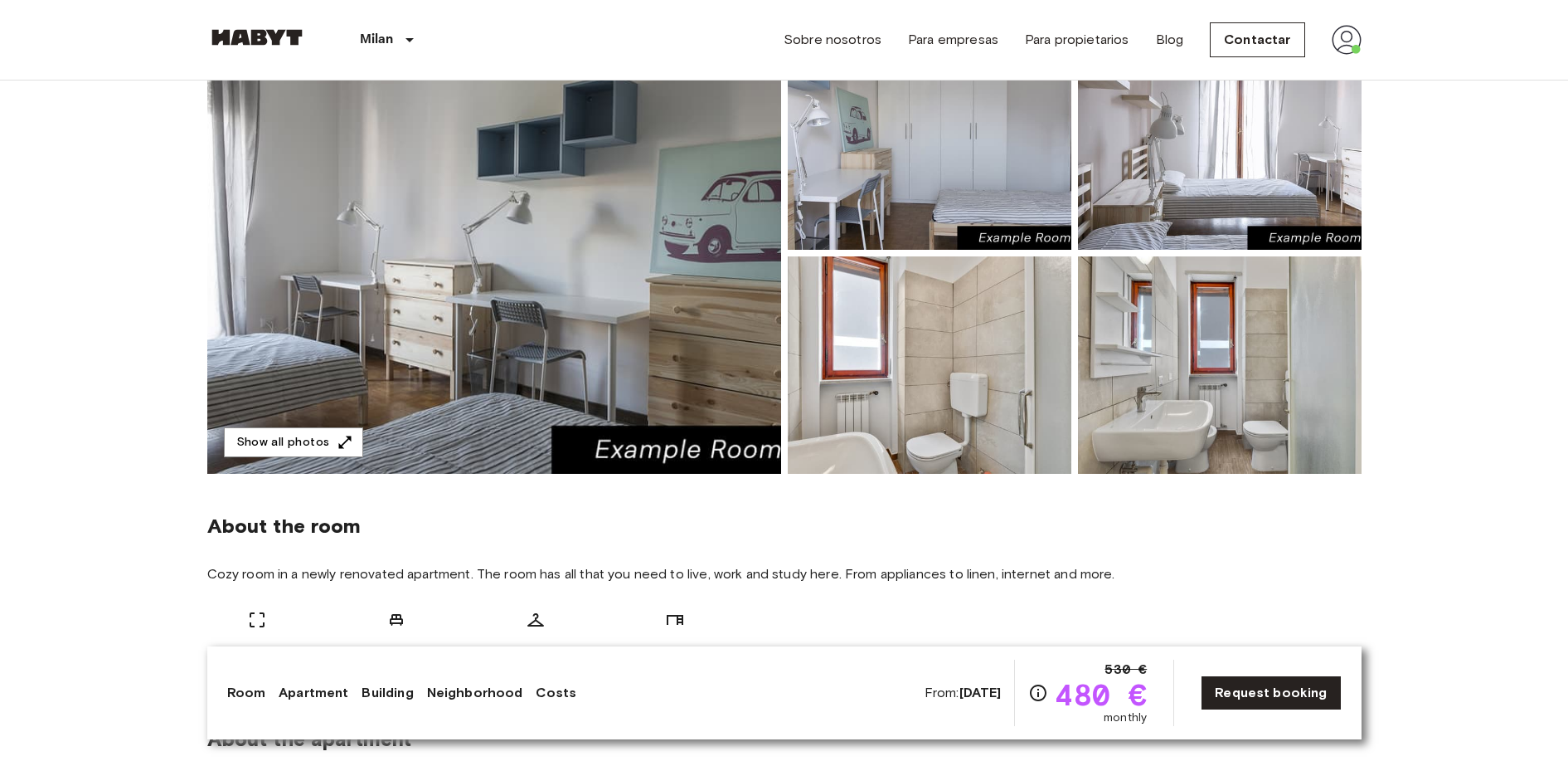
click at [533, 265] on img at bounding box center [494, 253] width 574 height 441
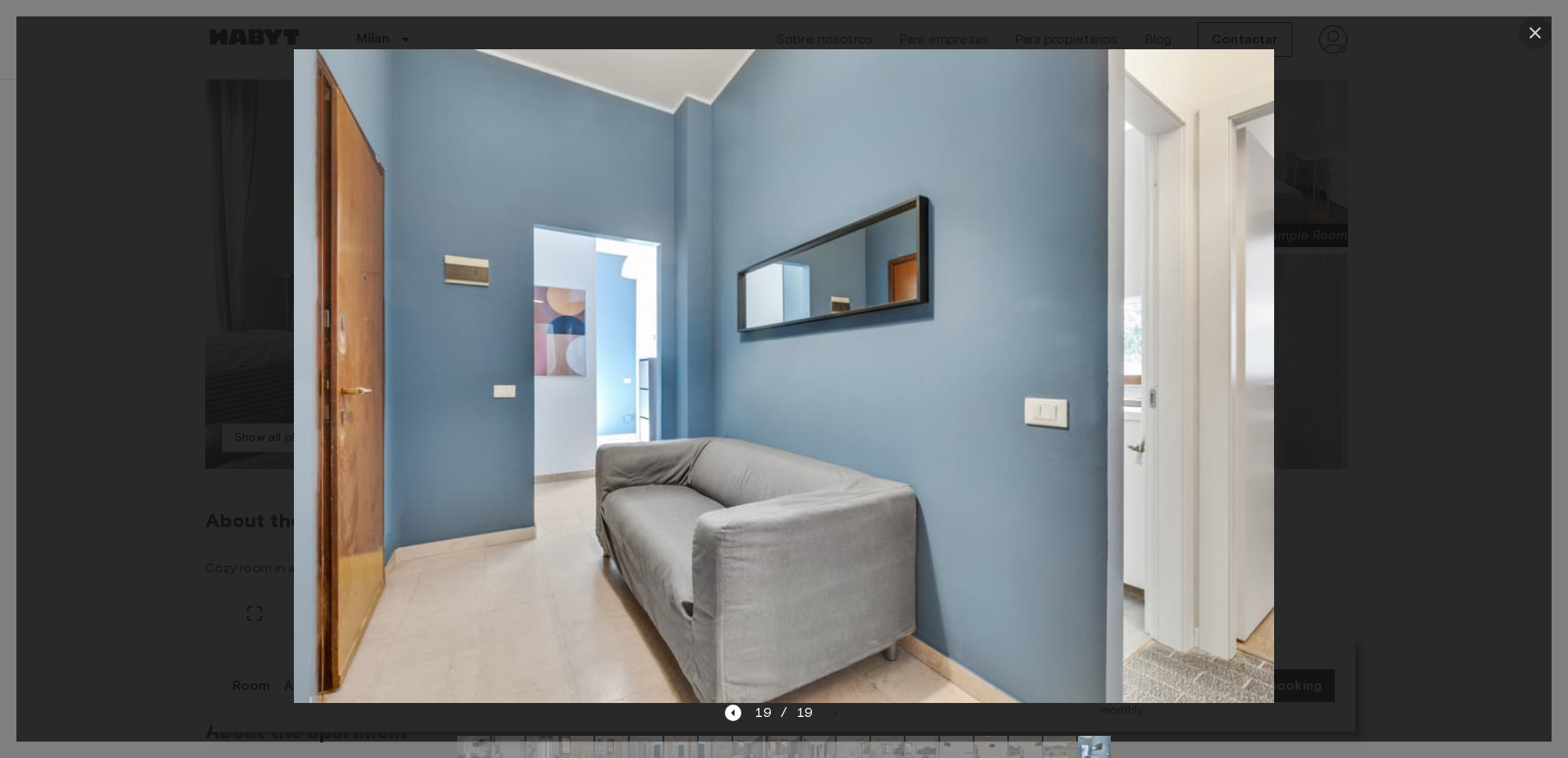
click at [1541, 24] on icon "button" at bounding box center [1536, 33] width 20 height 20
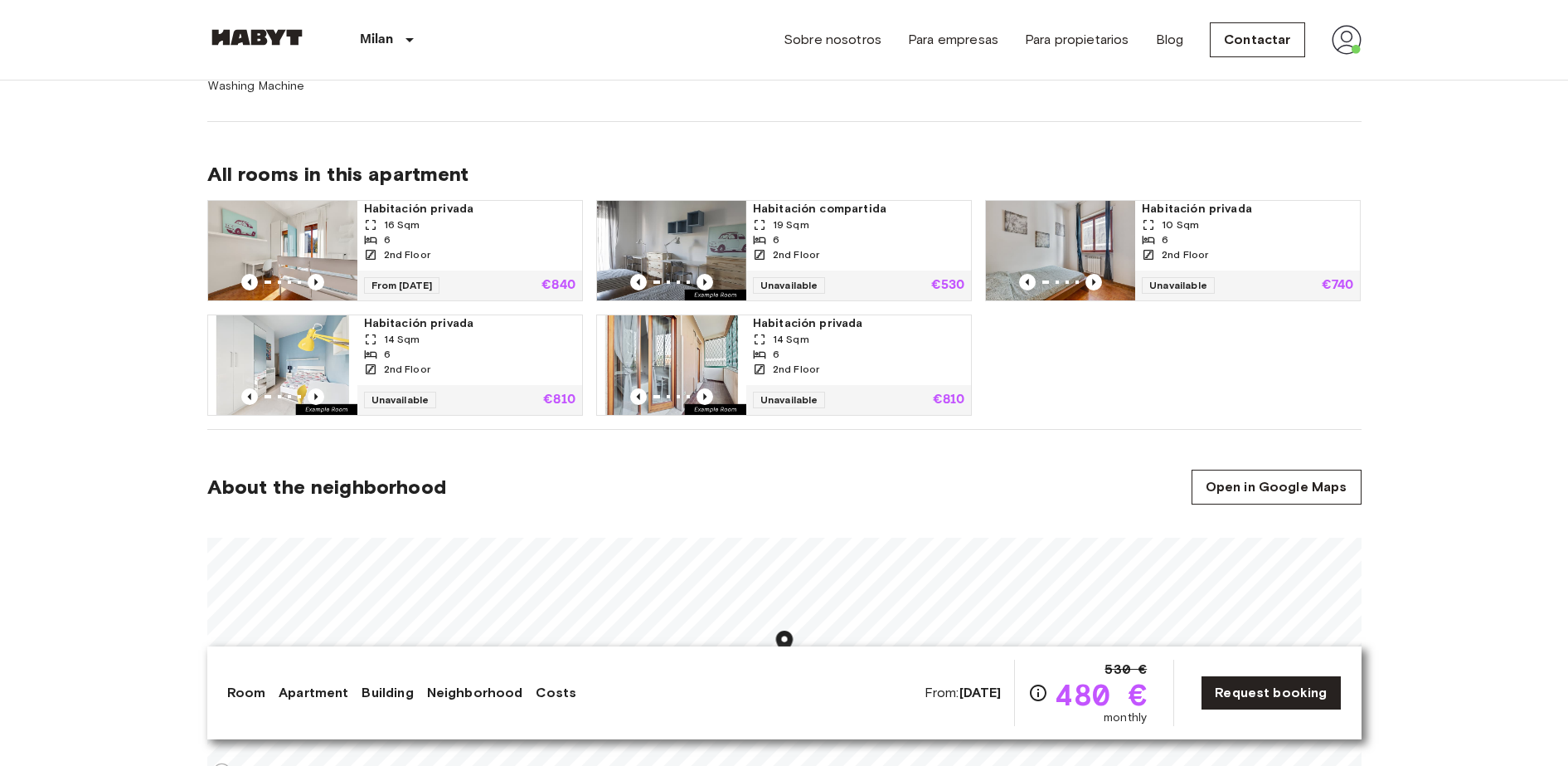
scroll to position [1054, 0]
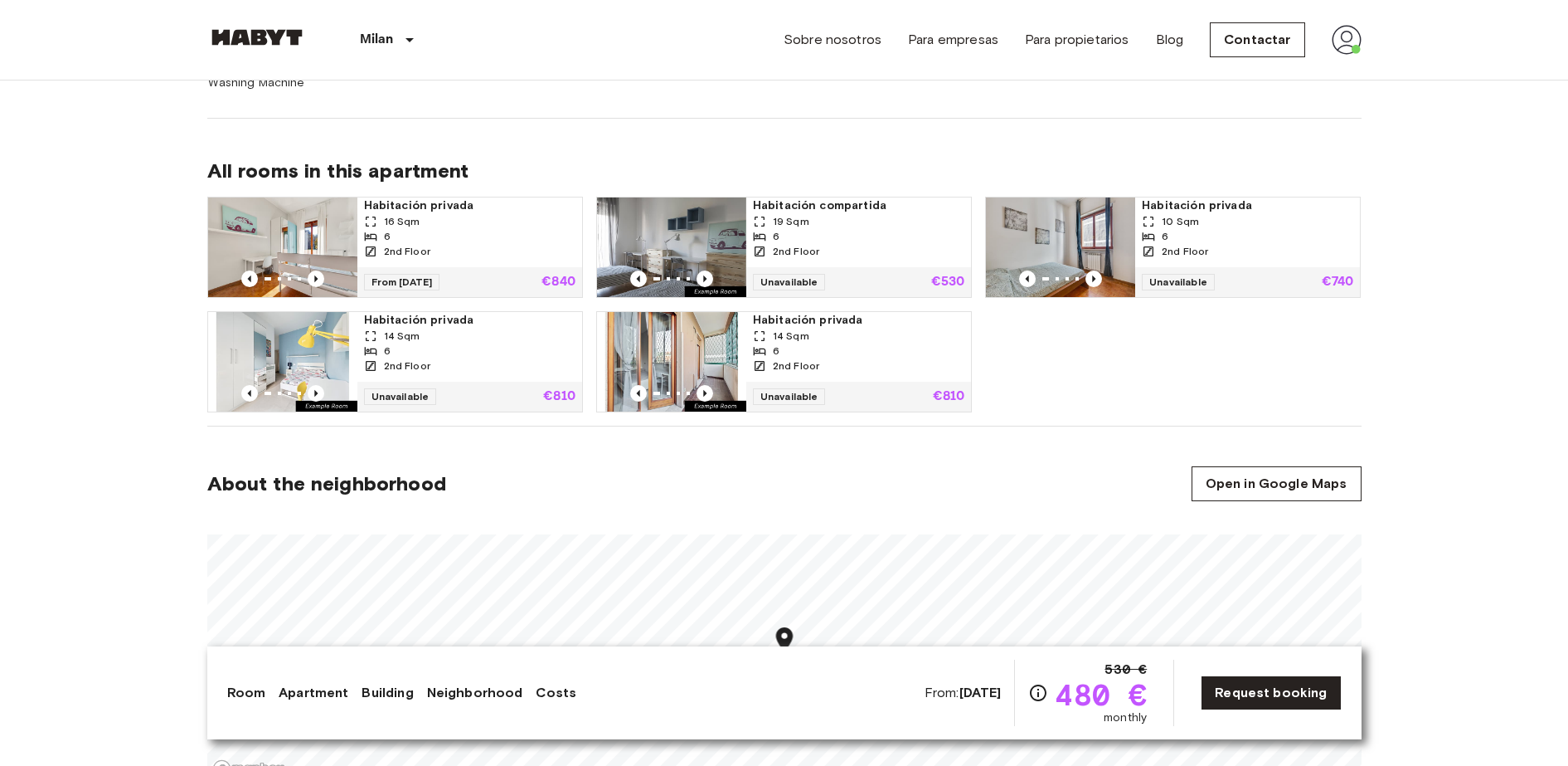
click at [713, 350] on img at bounding box center [671, 362] width 149 height 100
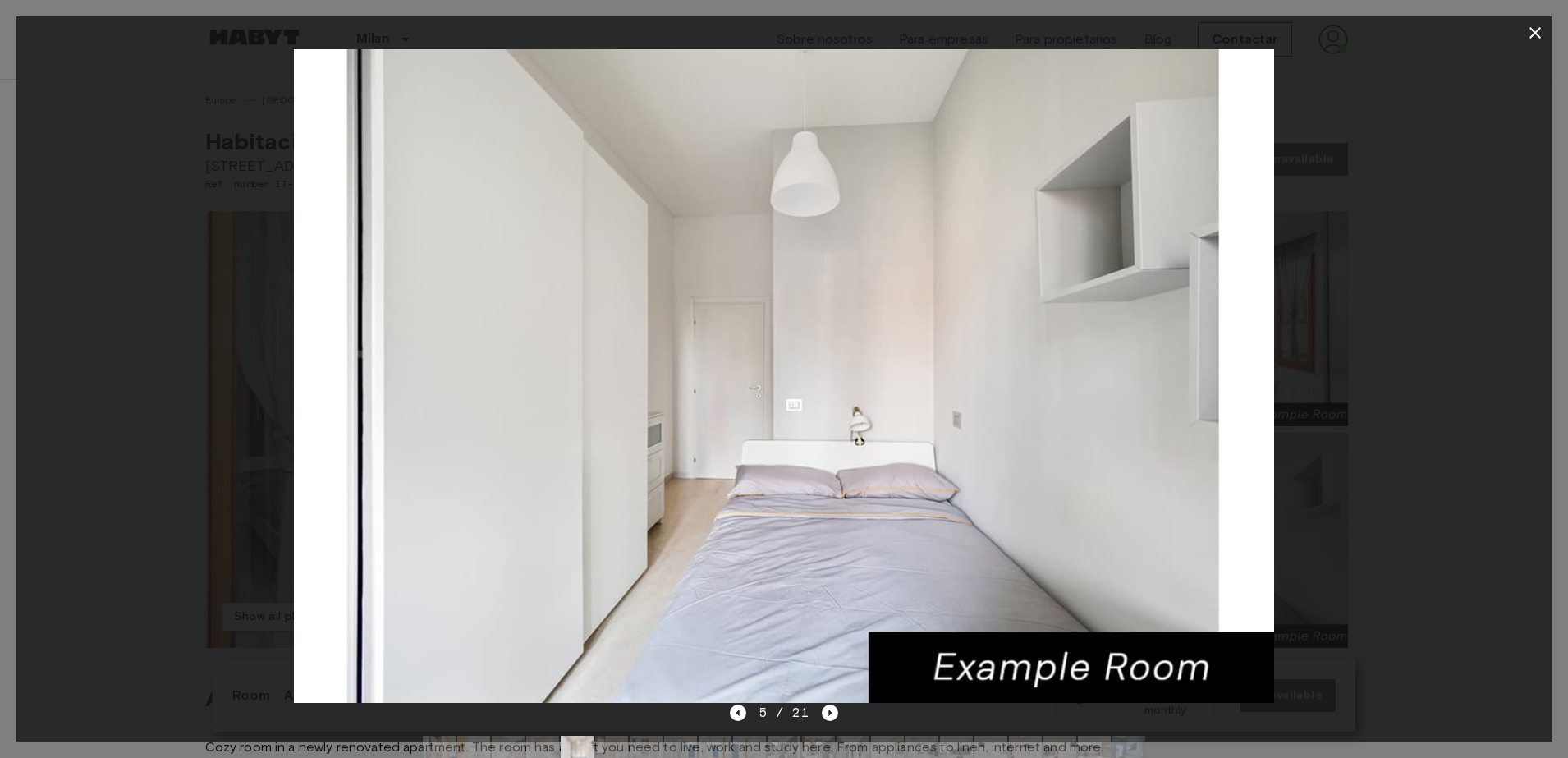
click at [1533, 44] on button "button" at bounding box center [1536, 33] width 33 height 33
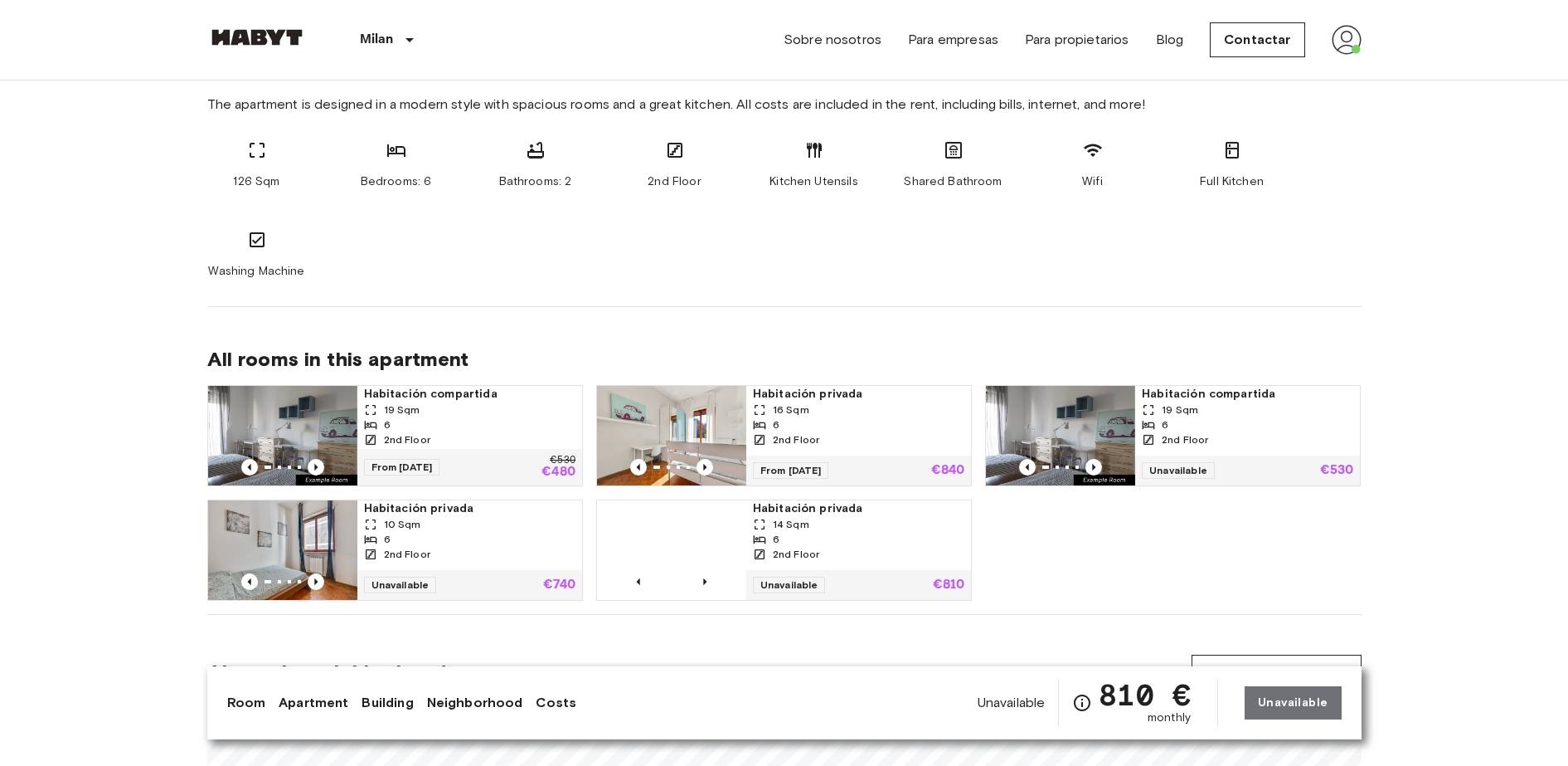
scroll to position [956, 0]
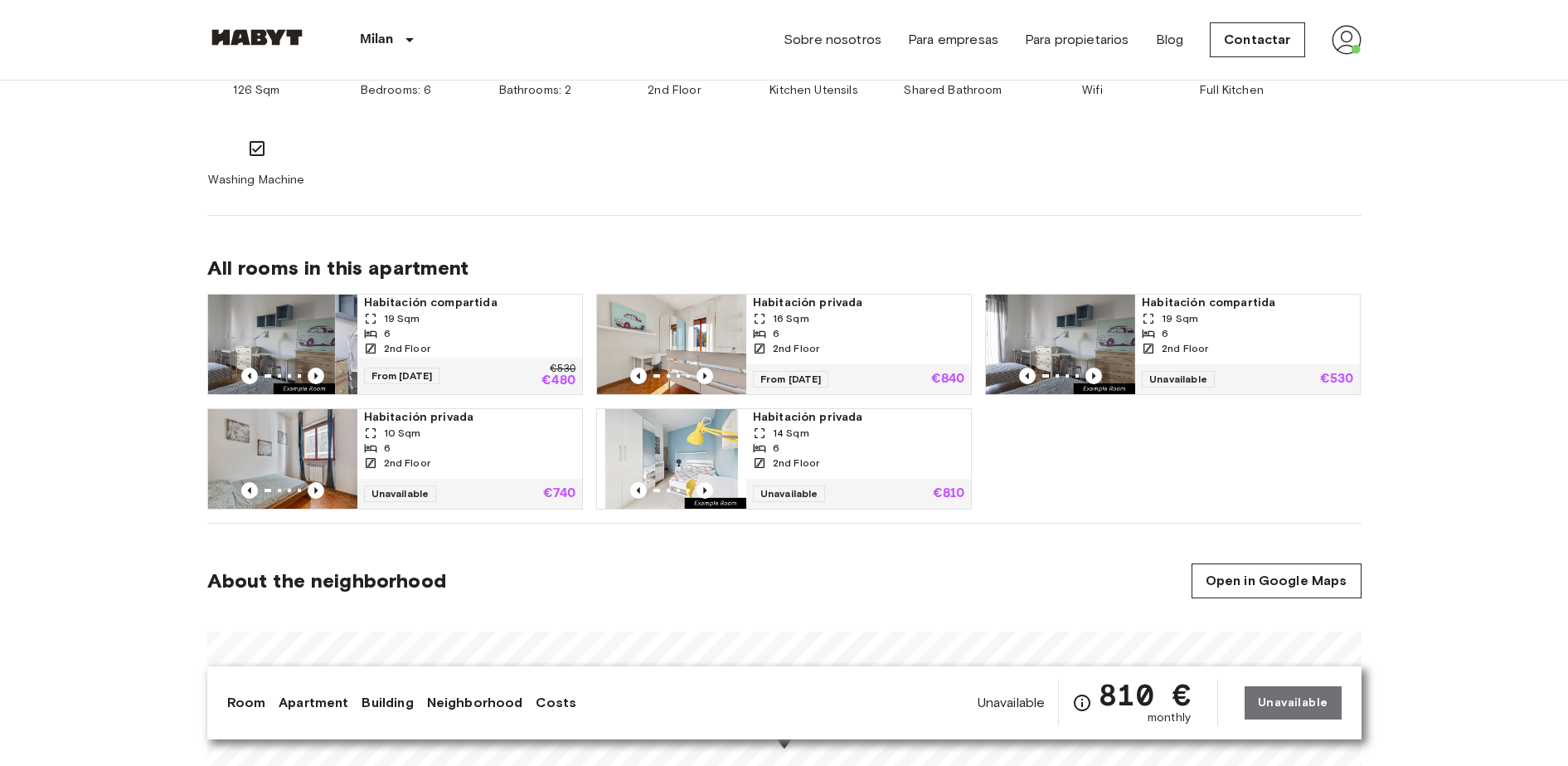
drag, startPoint x: 213, startPoint y: 327, endPoint x: 190, endPoint y: 347, distance: 30.5
